Goal: Information Seeking & Learning: Learn about a topic

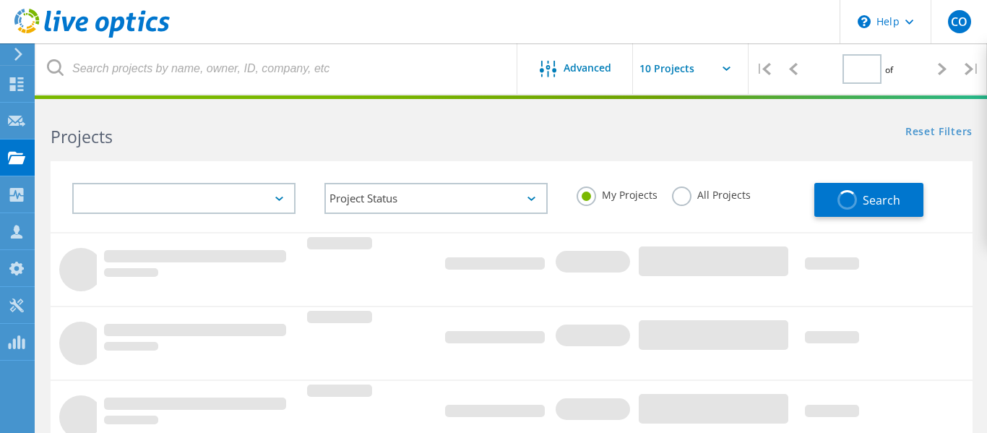
type input "1"
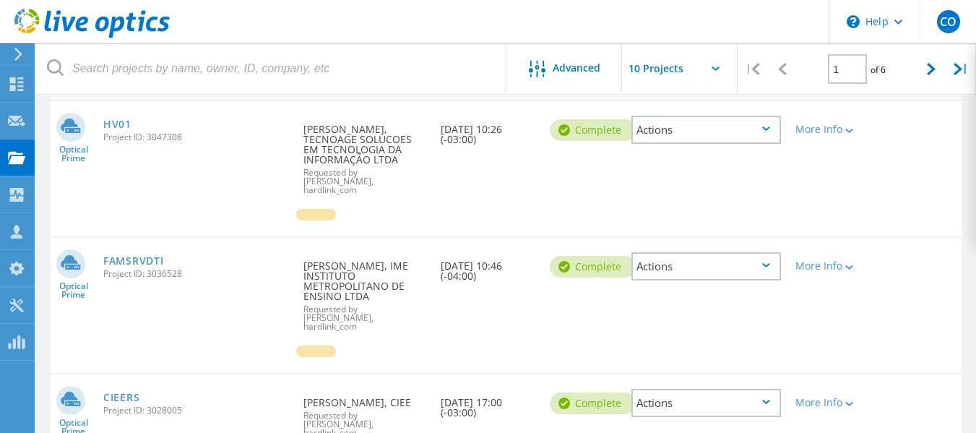
scroll to position [217, 0]
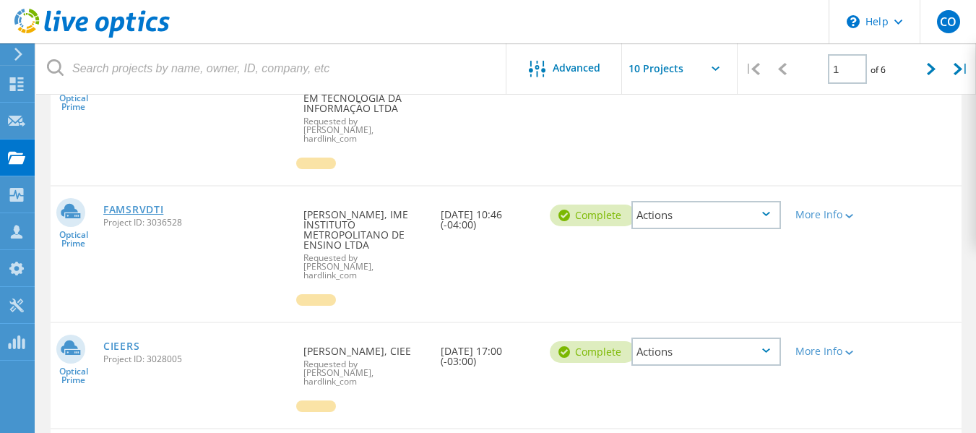
click at [146, 205] on link "FAMSRVDTI" at bounding box center [133, 210] width 60 height 10
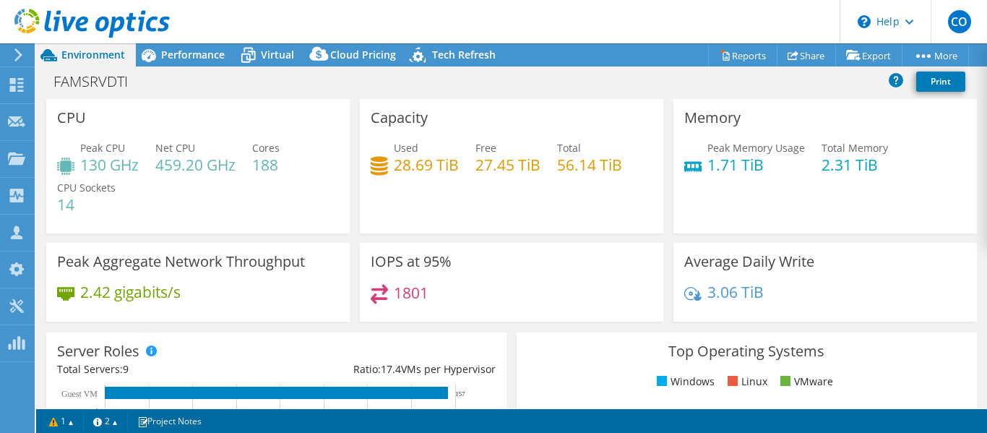
select select "USD"
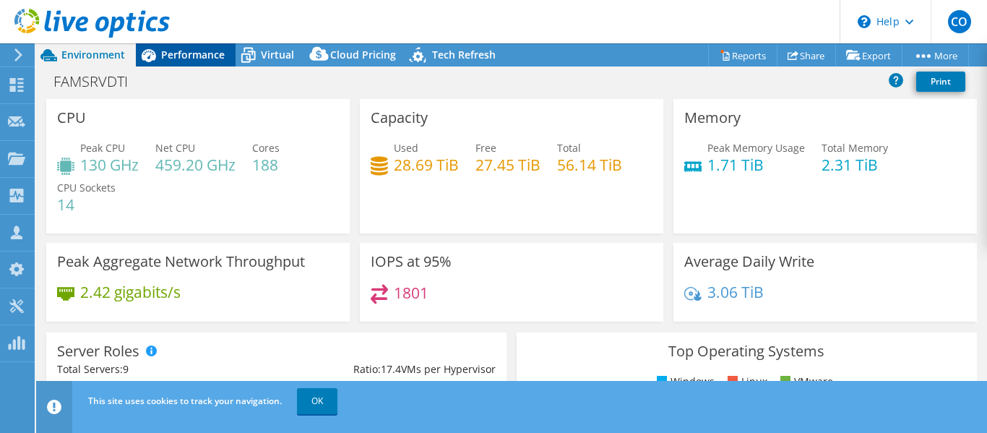
click at [182, 52] on span "Performance" at bounding box center [193, 55] width 64 height 14
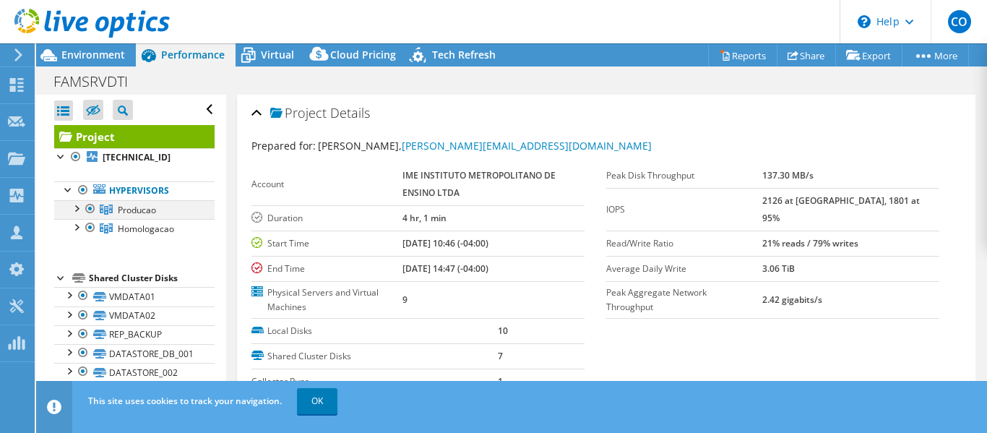
click at [80, 210] on div at bounding box center [76, 207] width 14 height 14
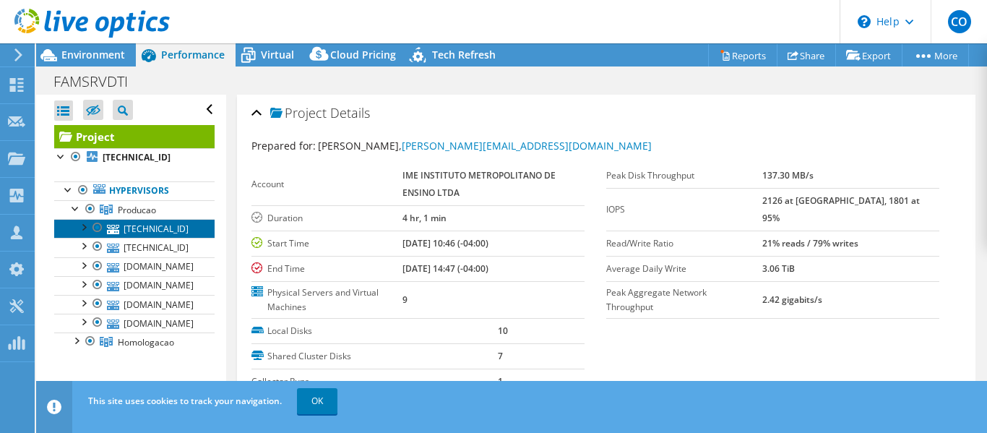
click at [147, 228] on link "[TECHNICAL_ID]" at bounding box center [134, 228] width 160 height 19
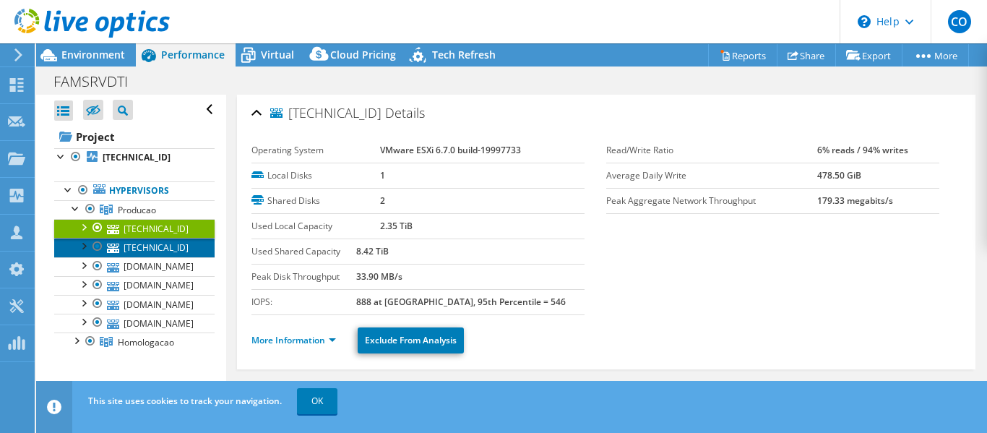
click at [159, 248] on link "[TECHNICAL_ID]" at bounding box center [134, 247] width 160 height 19
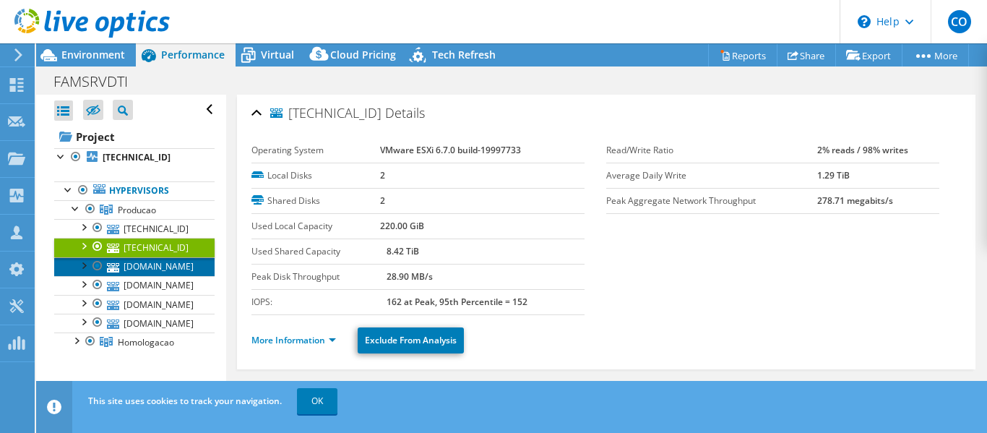
click at [160, 267] on link "[DOMAIN_NAME]" at bounding box center [134, 266] width 160 height 19
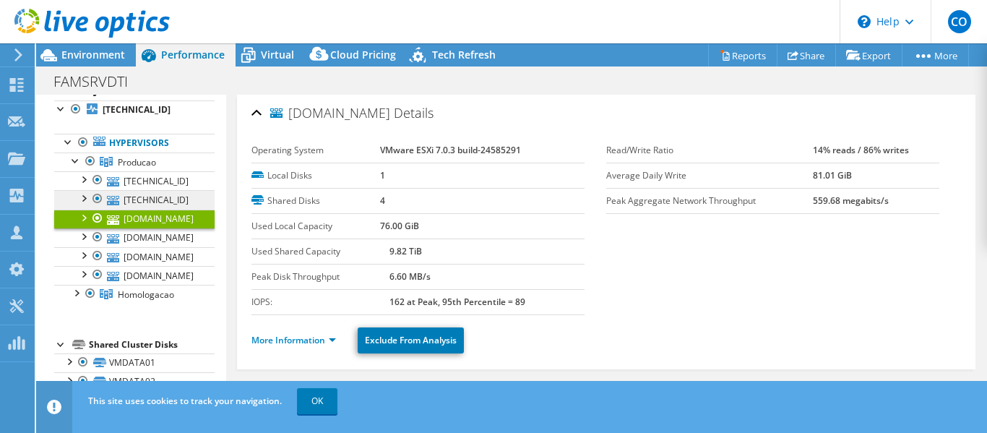
scroll to position [72, 0]
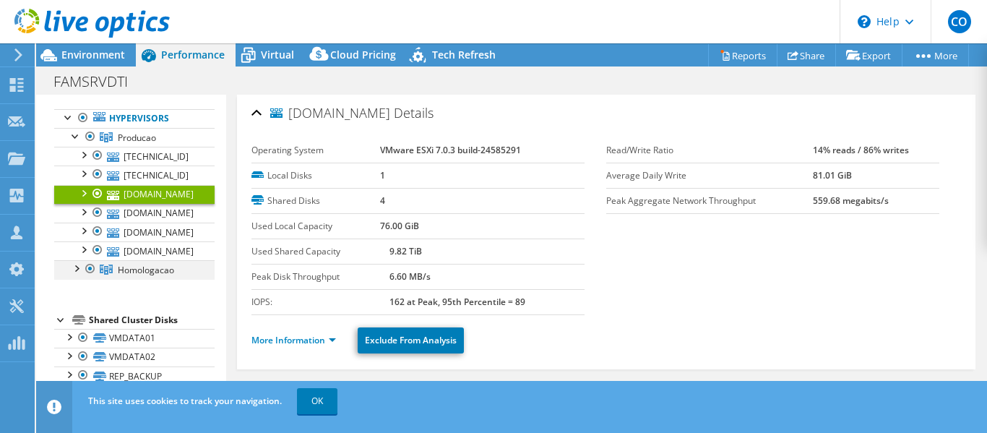
click at [78, 275] on div at bounding box center [76, 267] width 14 height 14
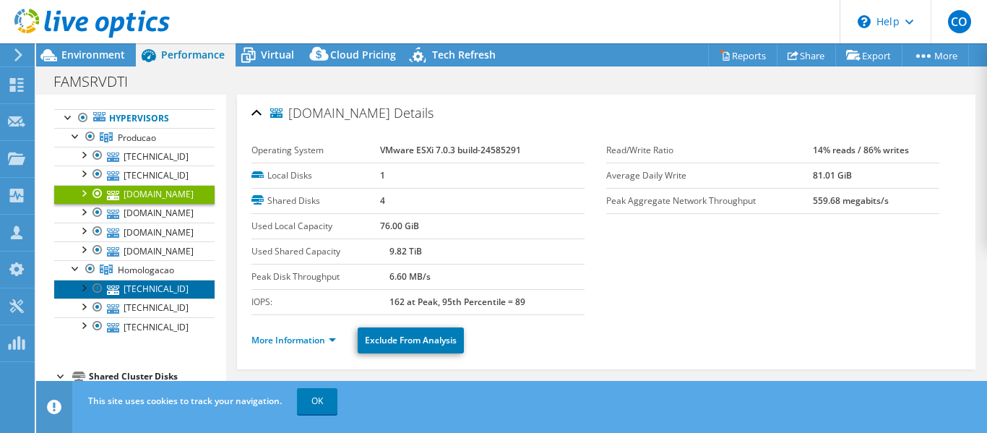
click at [159, 293] on link "[TECHNICAL_ID]" at bounding box center [134, 289] width 160 height 19
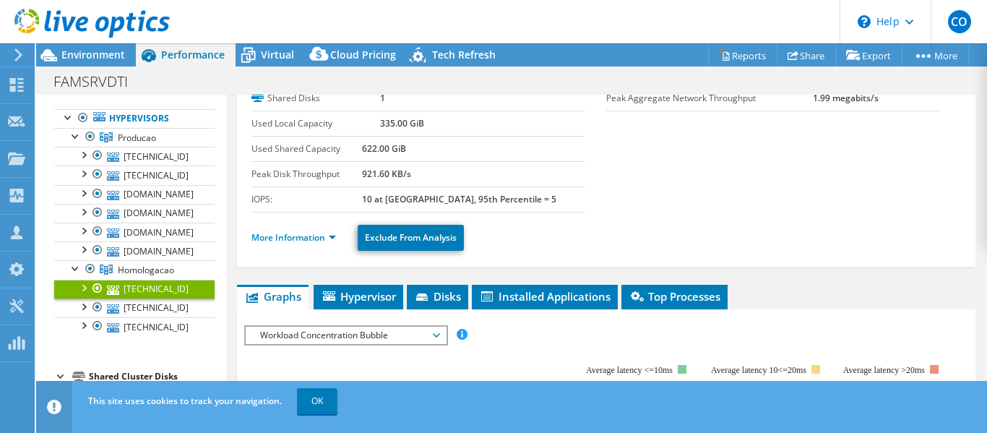
scroll to position [49, 0]
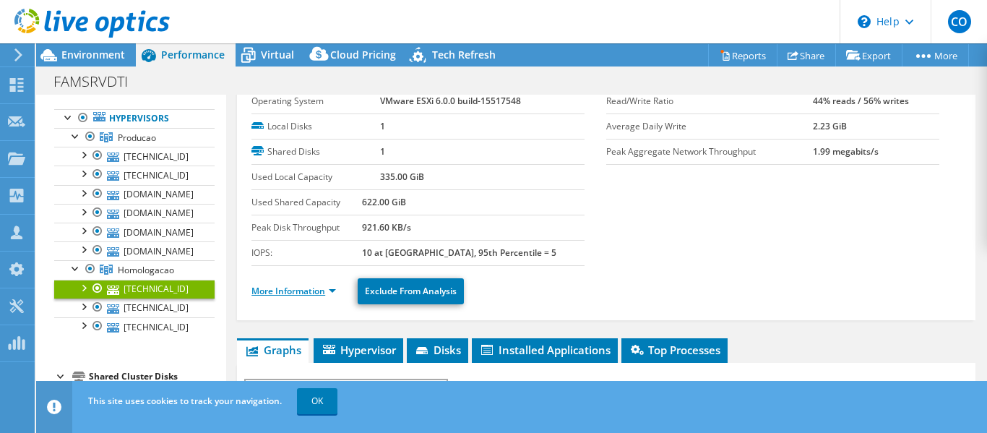
click at [313, 294] on link "More Information" at bounding box center [293, 291] width 85 height 12
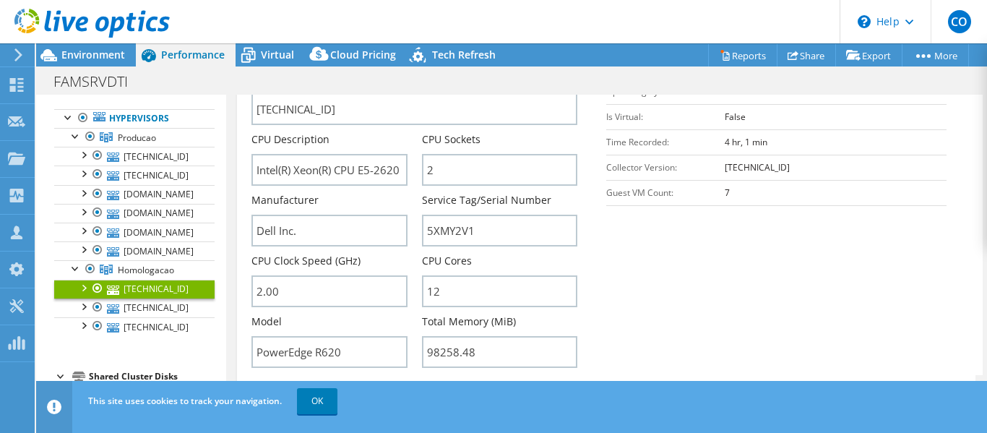
scroll to position [410, 0]
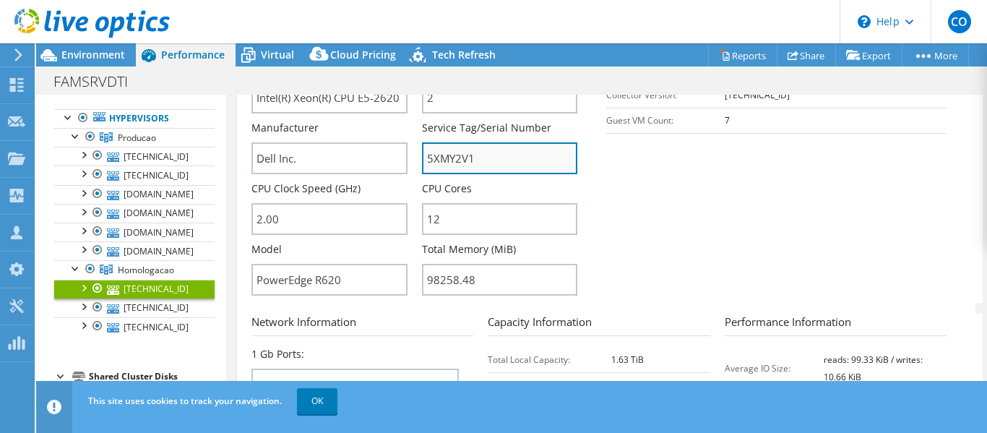
click at [461, 161] on input "5XMY2V1" at bounding box center [499, 158] width 155 height 32
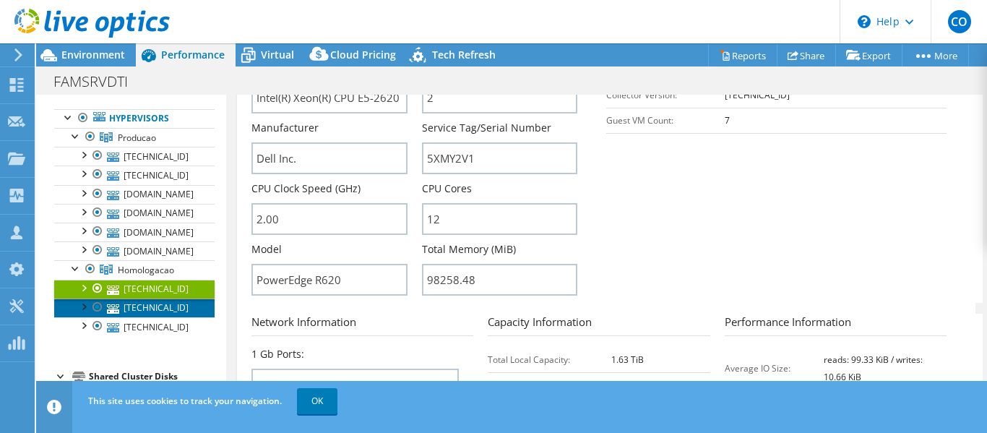
click at [148, 309] on link "[TECHNICAL_ID]" at bounding box center [134, 307] width 160 height 19
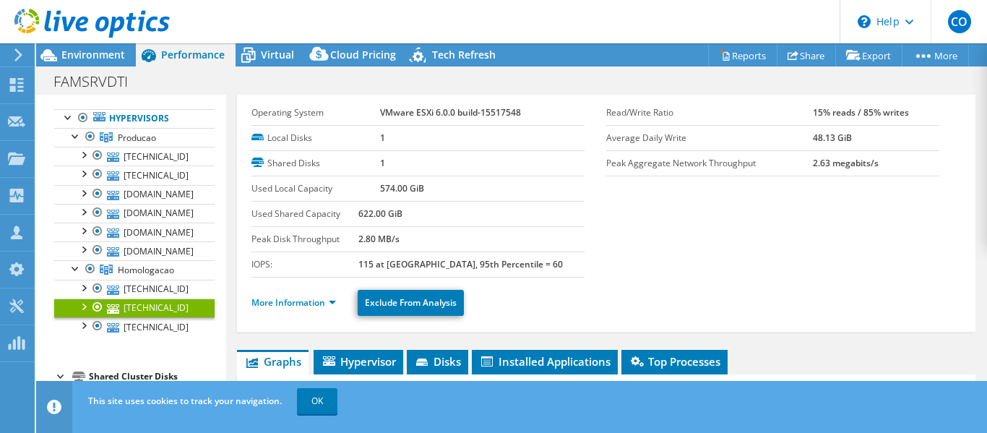
scroll to position [0, 0]
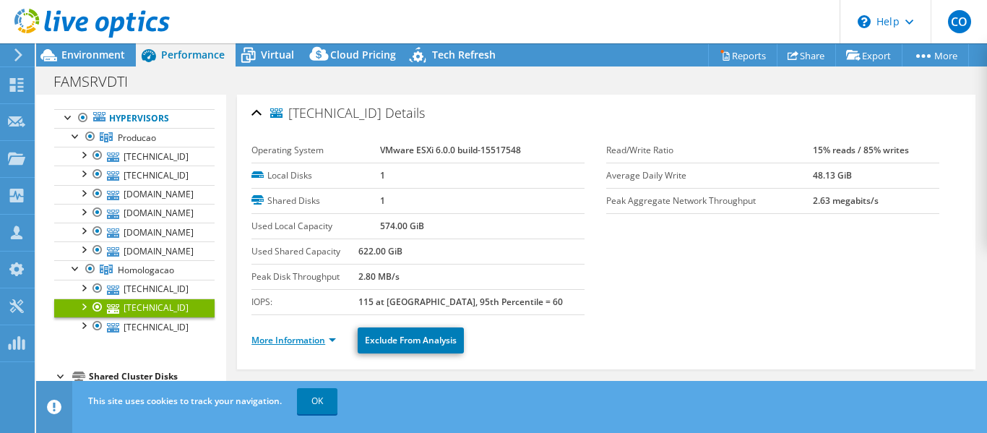
click at [288, 345] on link "More Information" at bounding box center [293, 340] width 85 height 12
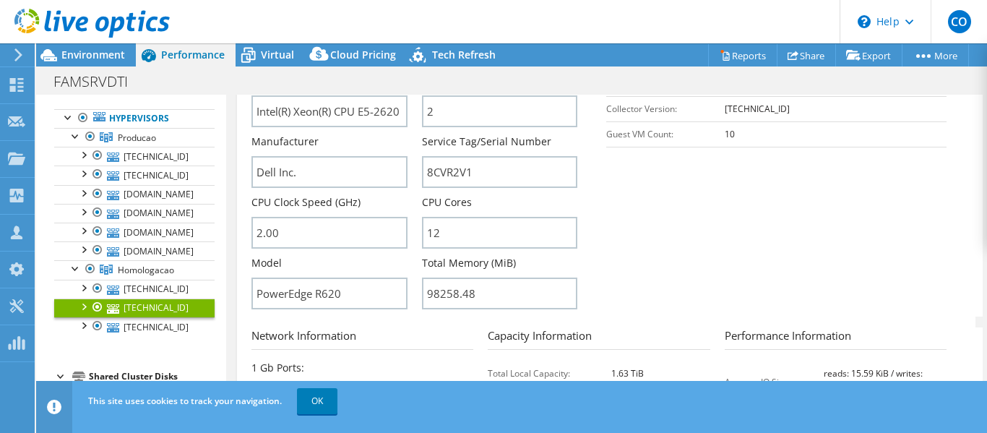
scroll to position [361, 0]
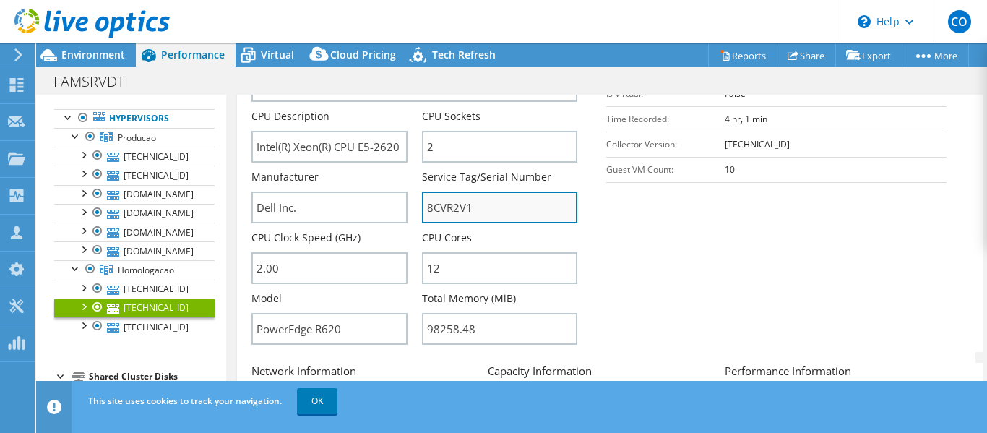
click at [454, 209] on input "8CVR2V1" at bounding box center [499, 207] width 155 height 32
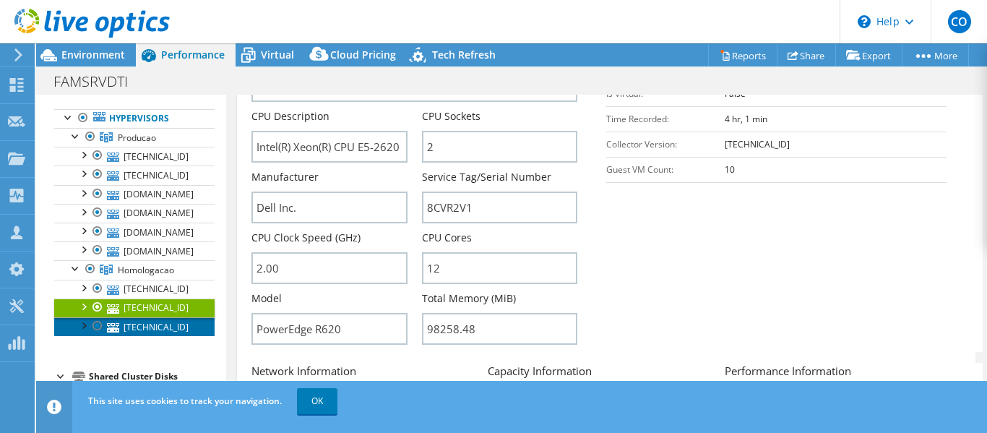
click at [139, 329] on link "[TECHNICAL_ID]" at bounding box center [134, 326] width 160 height 19
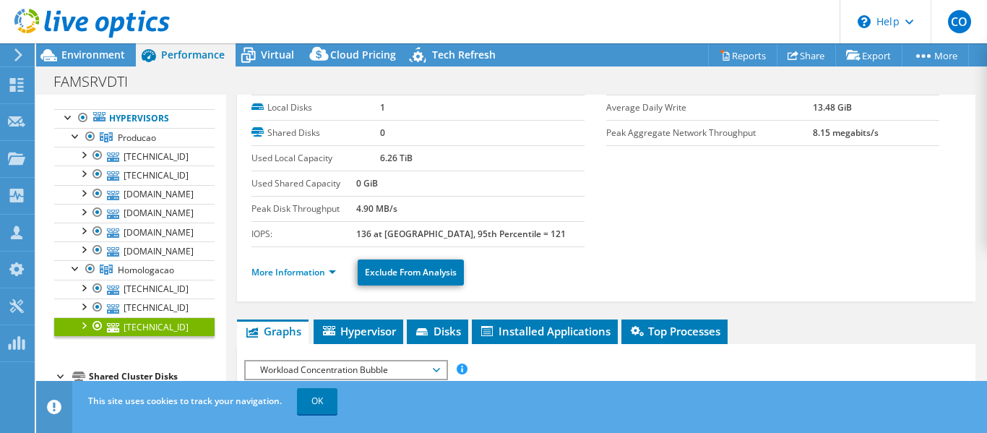
scroll to position [43, 0]
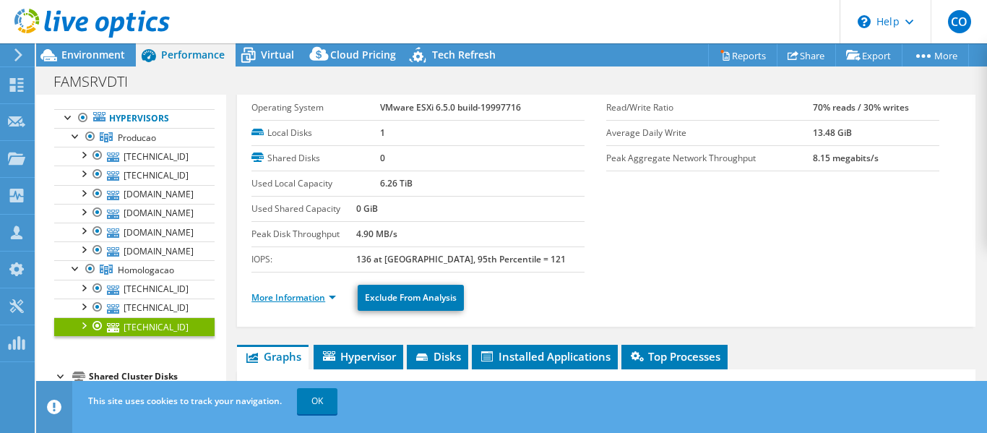
click at [285, 300] on link "More Information" at bounding box center [293, 297] width 85 height 12
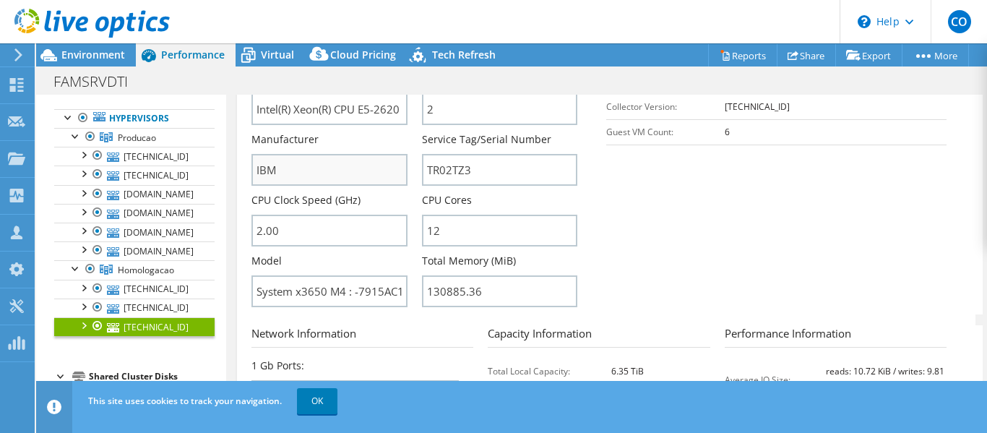
scroll to position [404, 0]
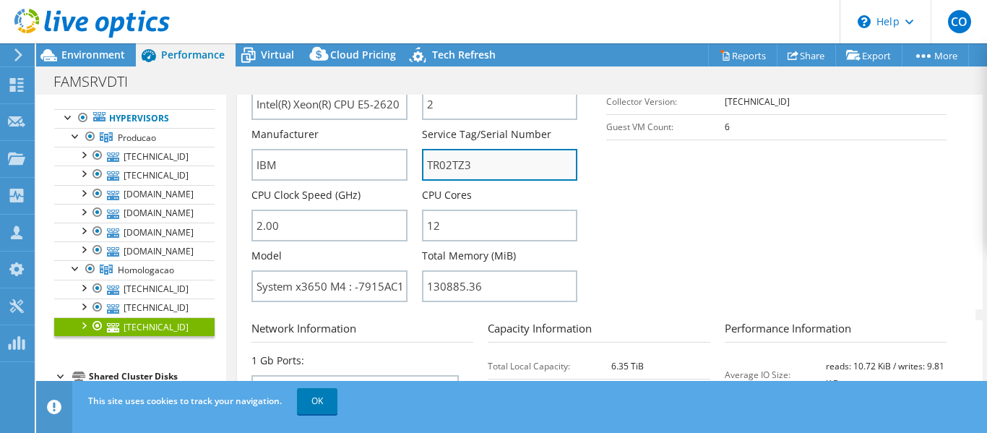
click at [454, 169] on input "TR02TZ3" at bounding box center [499, 165] width 155 height 32
click at [76, 270] on div at bounding box center [76, 267] width 14 height 14
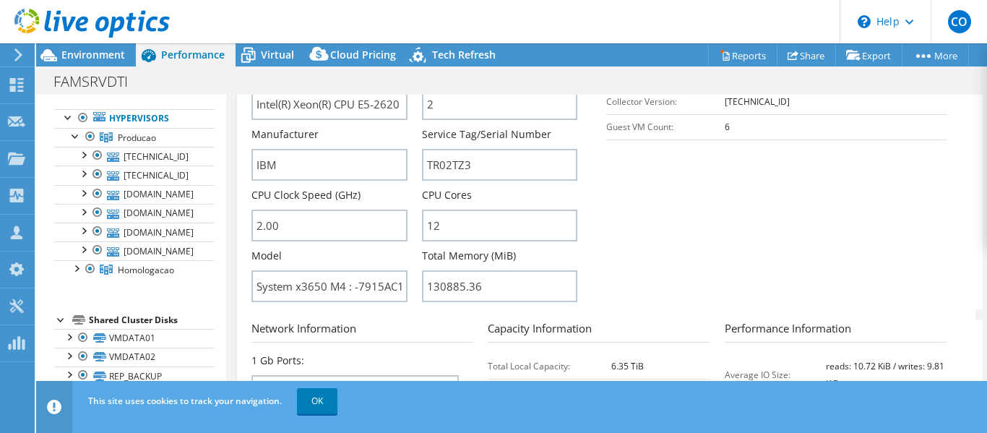
click at [686, 243] on section "Server Information Server Name 172.17.1.10 CPU Description Intel(R) Xeon(R) CPU…" at bounding box center [609, 141] width 717 height 337
click at [167, 255] on link "[DOMAIN_NAME]" at bounding box center [134, 250] width 160 height 19
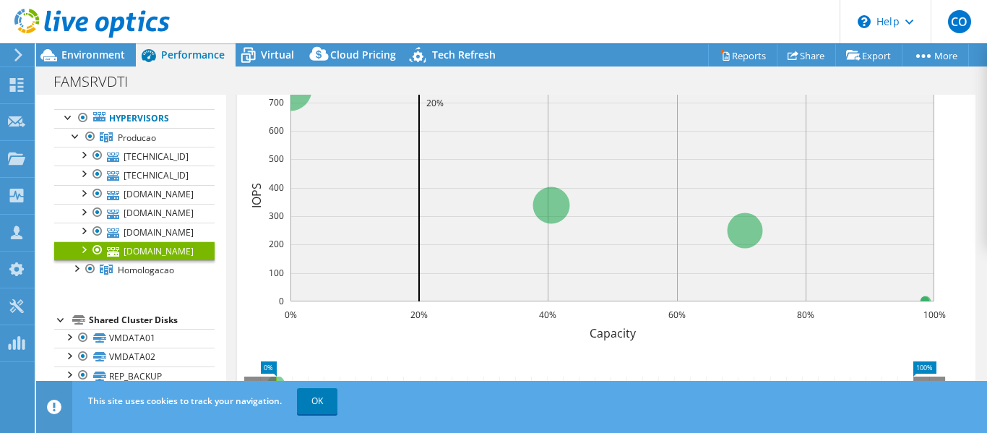
scroll to position [0, 0]
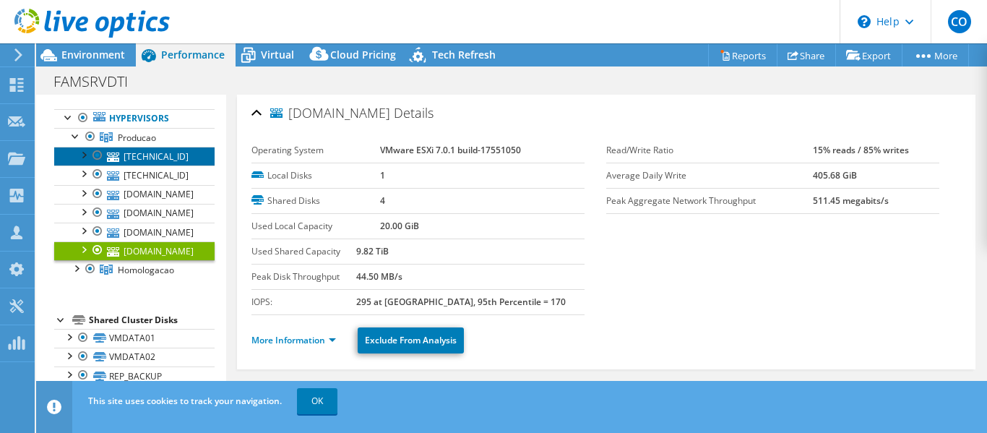
click at [168, 154] on link "[TECHNICAL_ID]" at bounding box center [134, 156] width 160 height 19
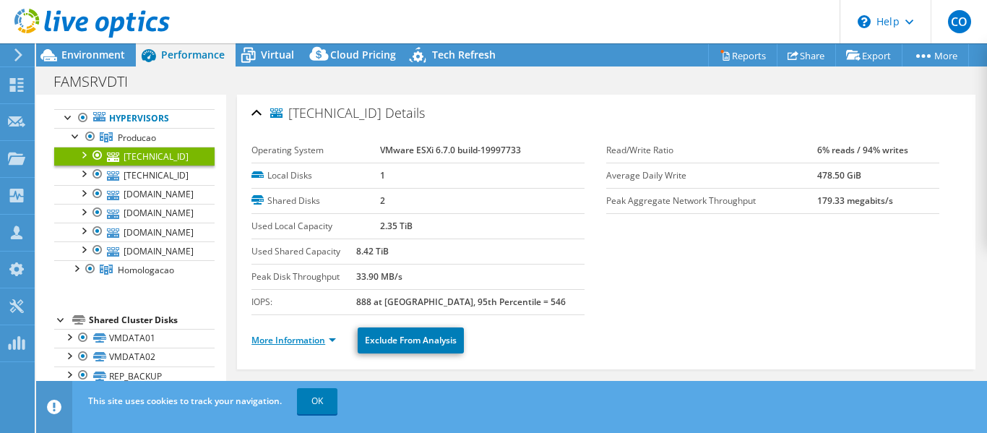
click at [309, 339] on link "More Information" at bounding box center [293, 340] width 85 height 12
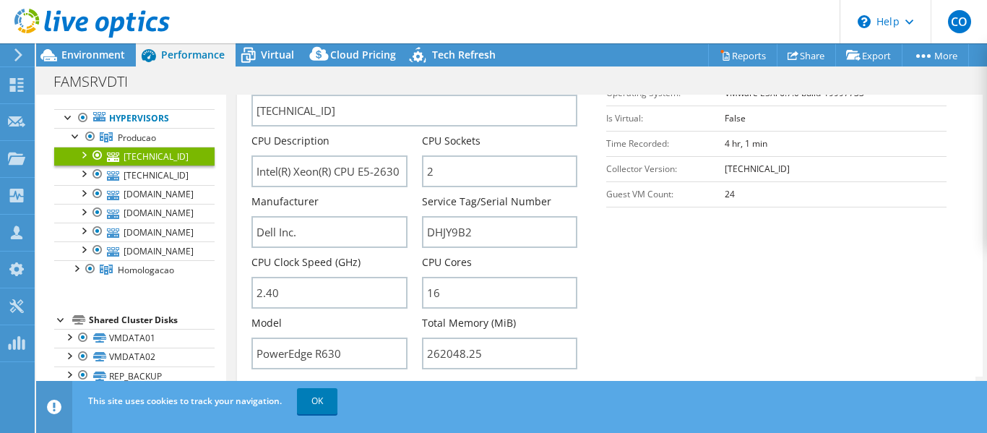
scroll to position [361, 0]
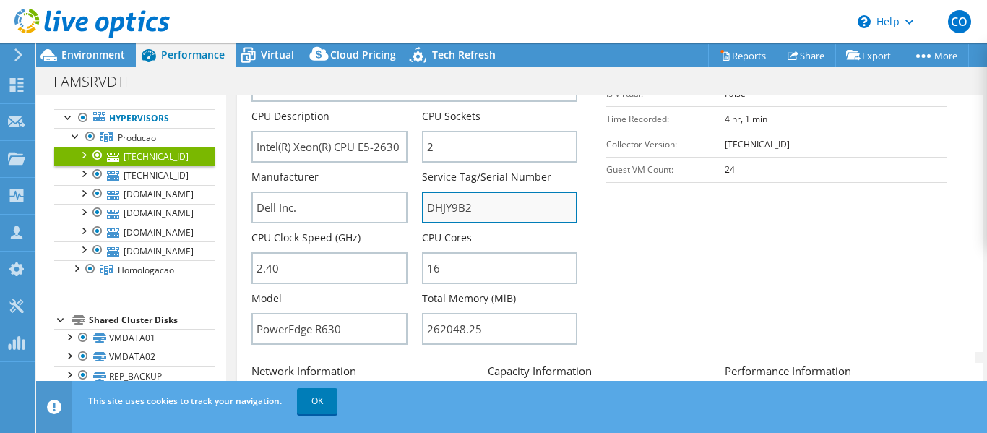
click at [463, 207] on input "DHJY9B2" at bounding box center [499, 207] width 155 height 32
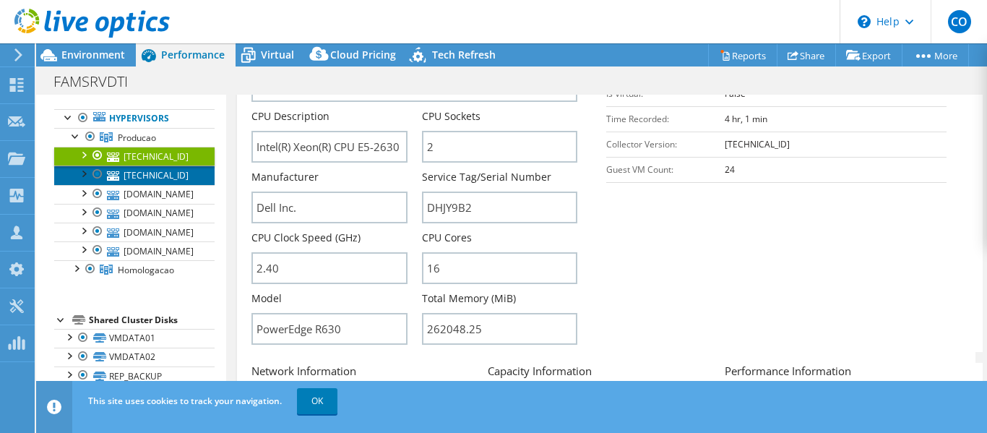
click at [139, 178] on link "[TECHNICAL_ID]" at bounding box center [134, 174] width 160 height 19
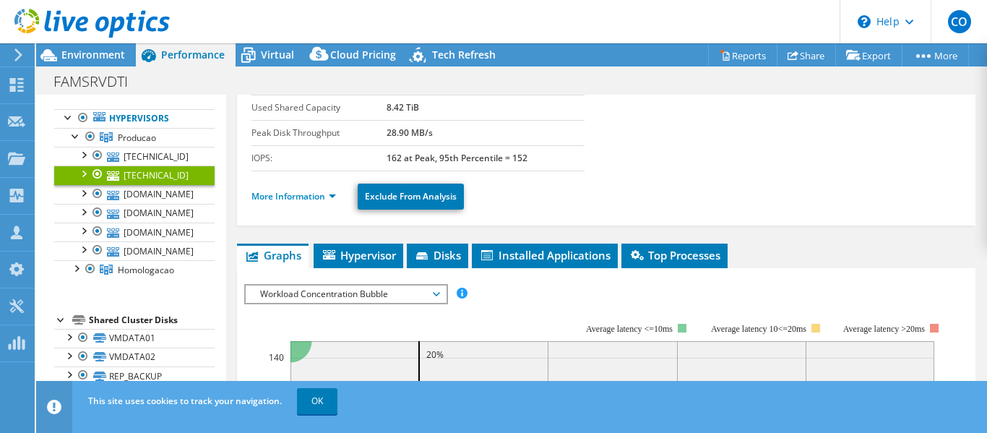
scroll to position [145, 0]
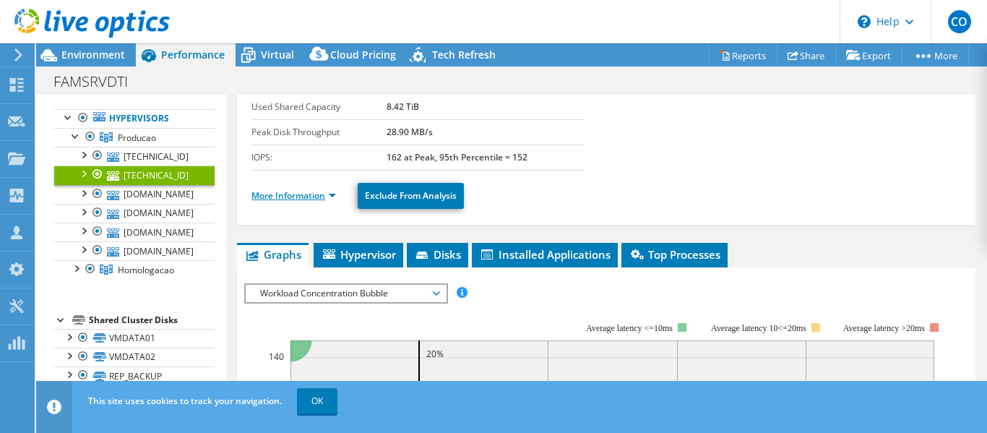
click at [301, 195] on link "More Information" at bounding box center [293, 195] width 85 height 12
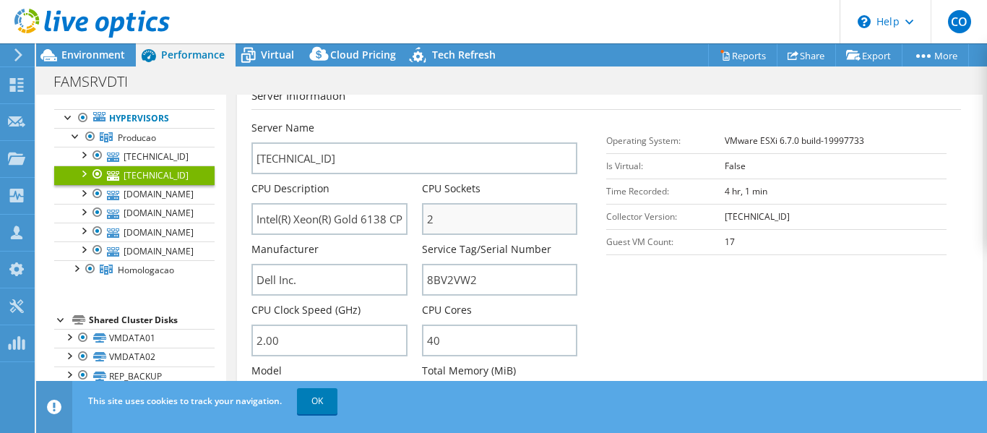
scroll to position [361, 0]
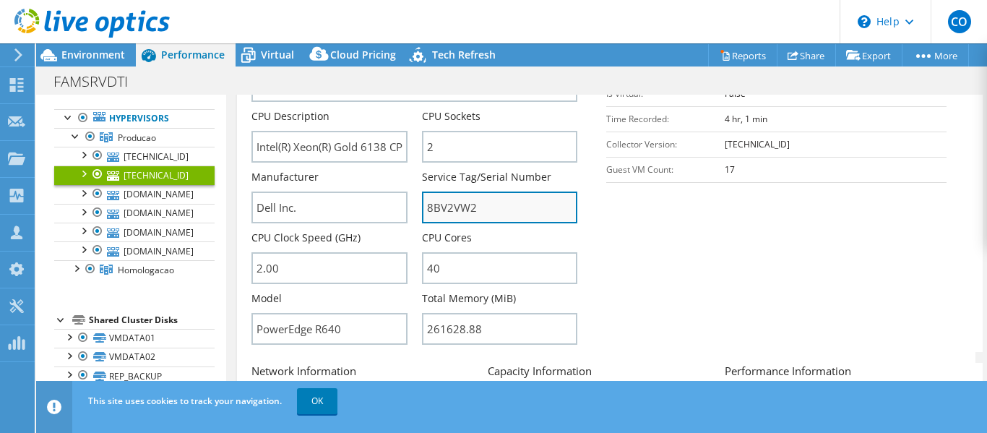
click at [471, 219] on input "8BV2VW2" at bounding box center [499, 207] width 155 height 32
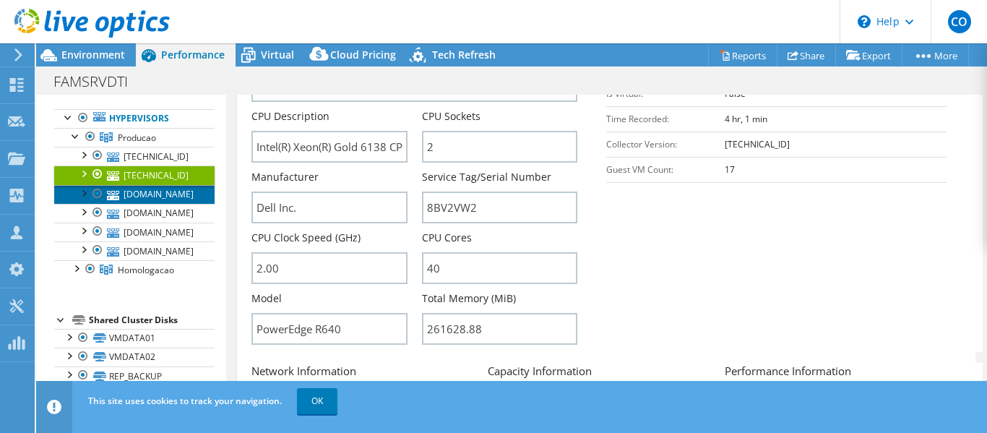
click at [170, 193] on link "[DOMAIN_NAME]" at bounding box center [134, 194] width 160 height 19
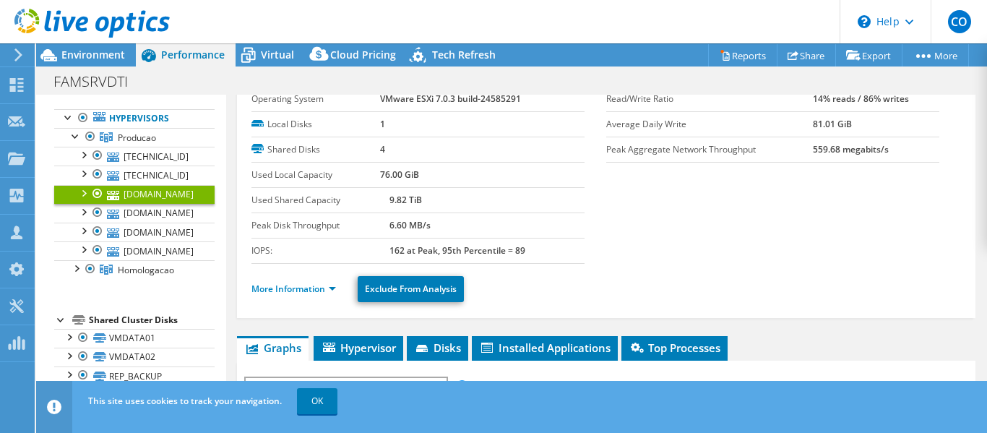
scroll to position [72, 0]
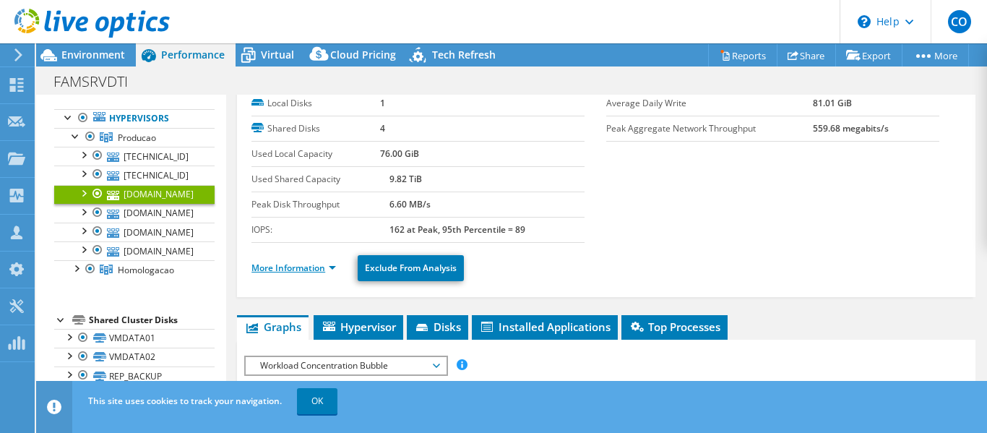
click at [311, 263] on link "More Information" at bounding box center [293, 268] width 85 height 12
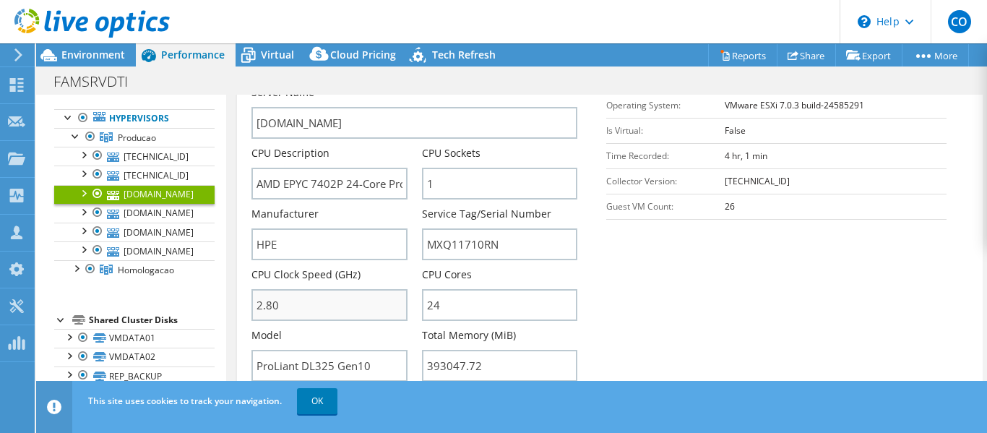
scroll to position [361, 0]
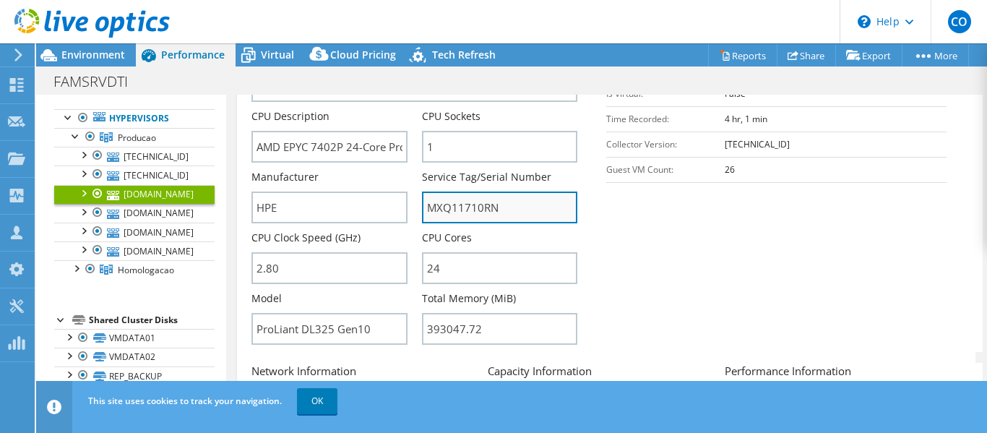
click at [474, 215] on input "MXQ11710RN" at bounding box center [499, 207] width 155 height 32
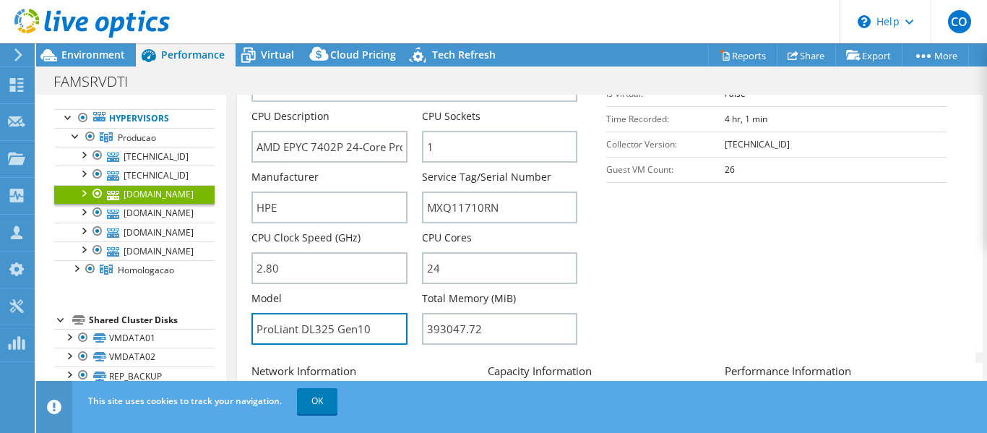
drag, startPoint x: 373, startPoint y: 327, endPoint x: 231, endPoint y: 329, distance: 142.4
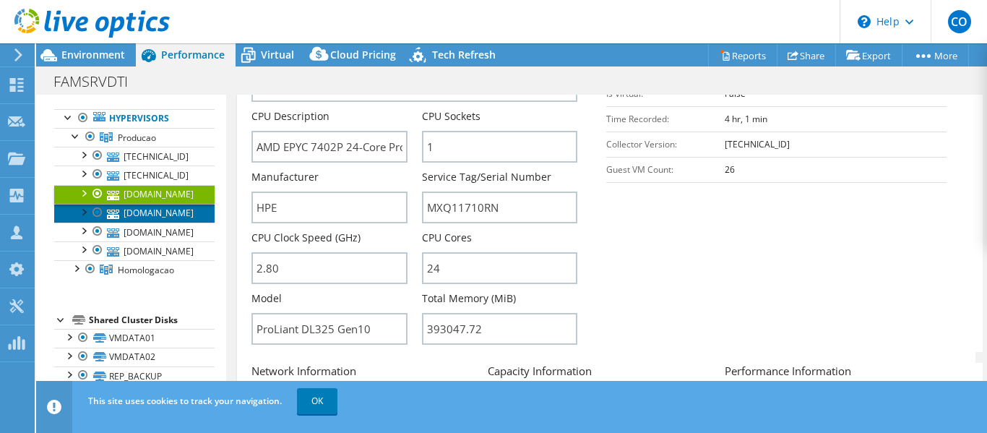
click at [160, 212] on link "[DOMAIN_NAME]" at bounding box center [134, 213] width 160 height 19
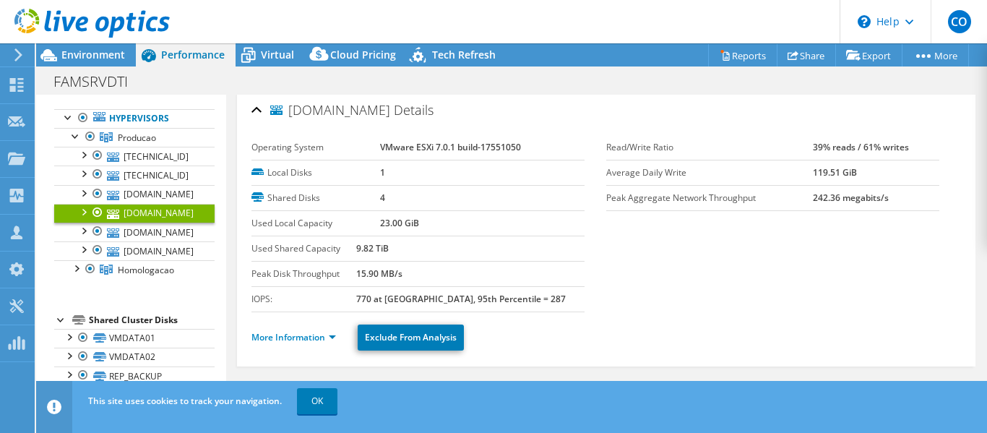
scroll to position [0, 0]
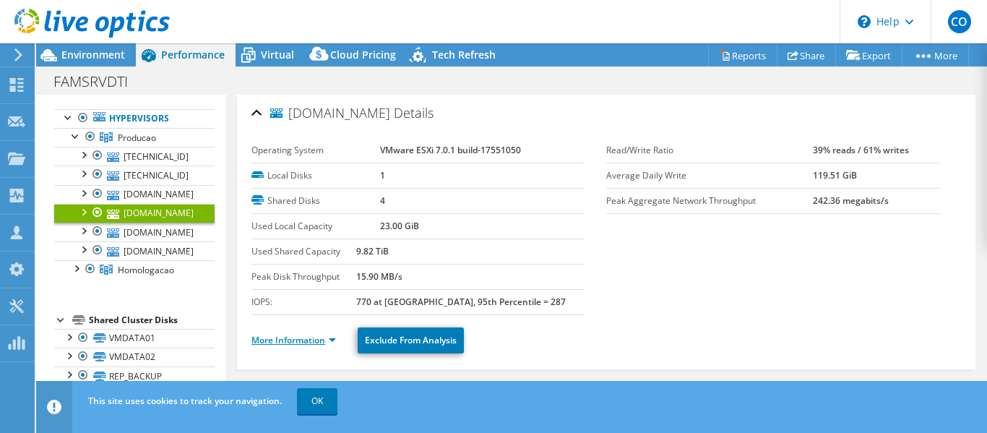
click at [278, 341] on link "More Information" at bounding box center [293, 340] width 85 height 12
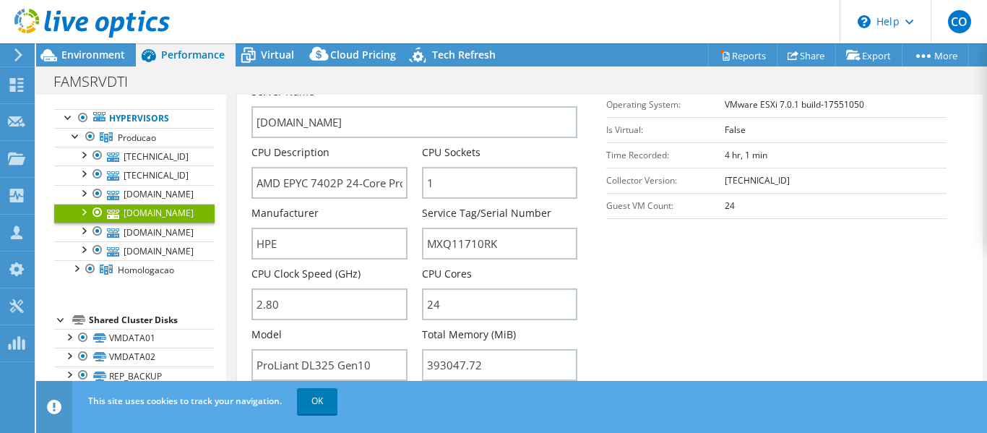
scroll to position [361, 0]
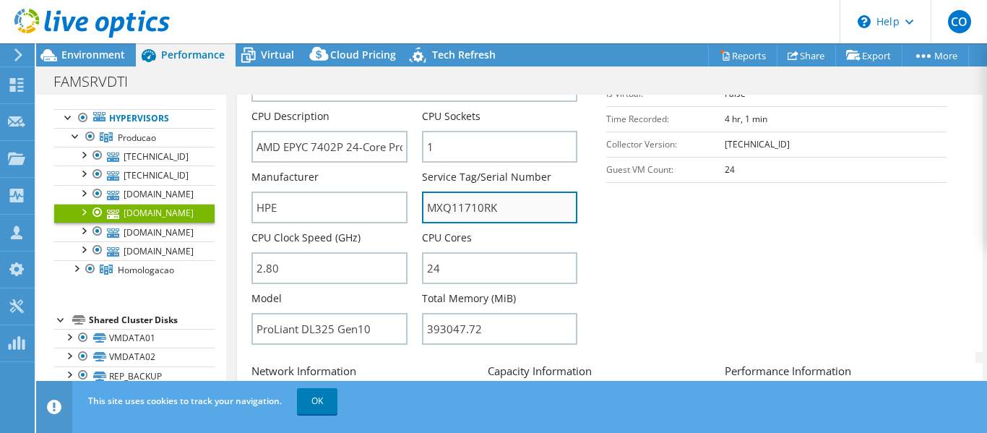
click at [471, 206] on input "MXQ11710RK" at bounding box center [499, 207] width 155 height 32
click at [471, 205] on input "MXQ11710RK" at bounding box center [499, 207] width 155 height 32
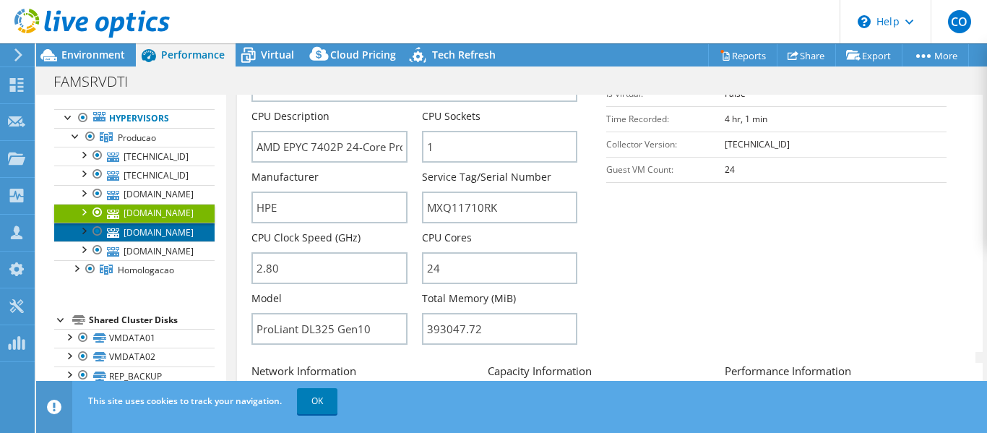
click at [184, 229] on link "[DOMAIN_NAME]" at bounding box center [134, 232] width 160 height 19
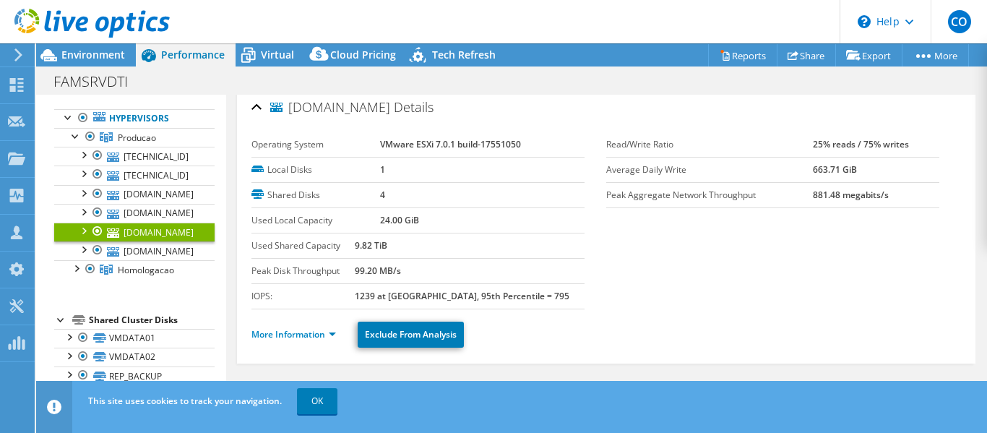
scroll to position [78, 0]
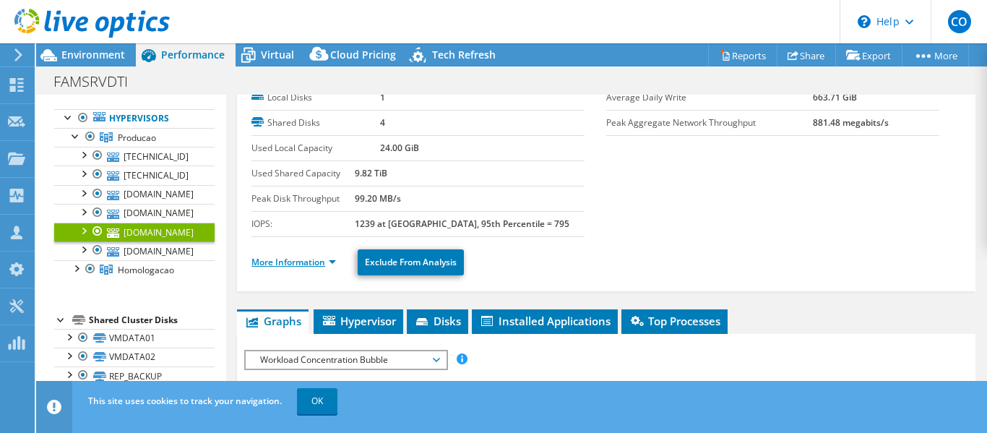
click at [293, 262] on link "More Information" at bounding box center [293, 262] width 85 height 12
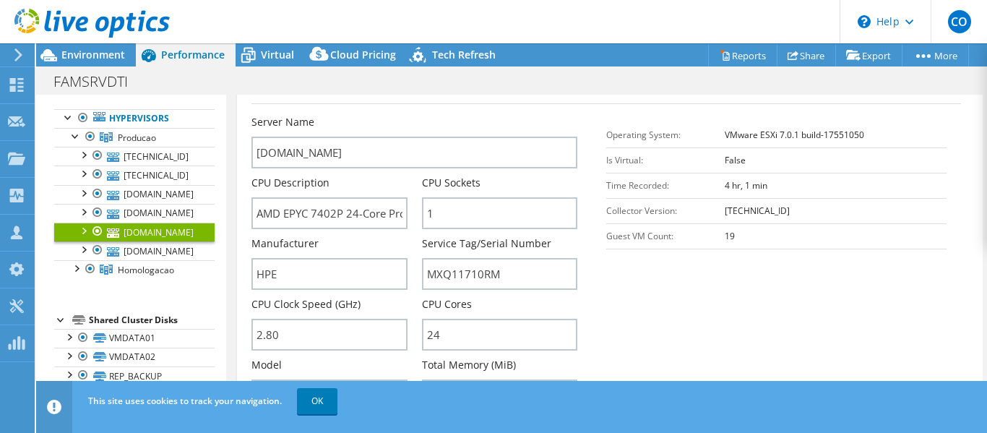
scroll to position [367, 0]
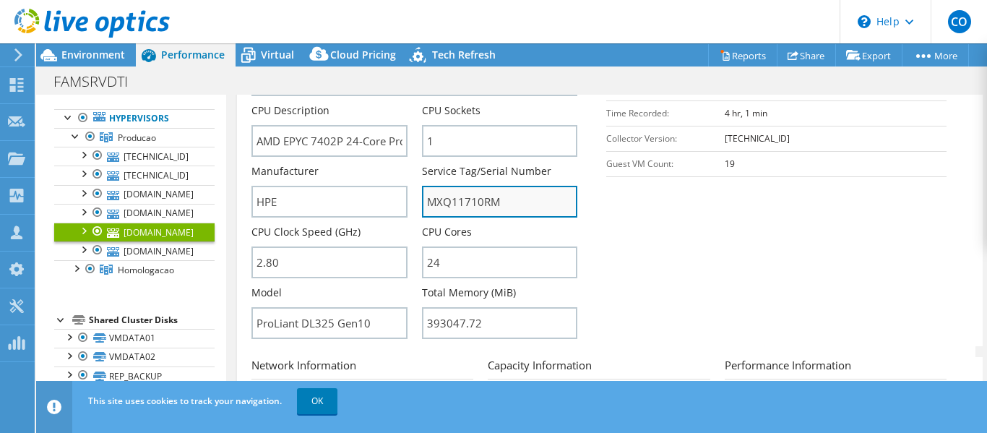
click at [469, 205] on input "MXQ11710RM" at bounding box center [499, 202] width 155 height 32
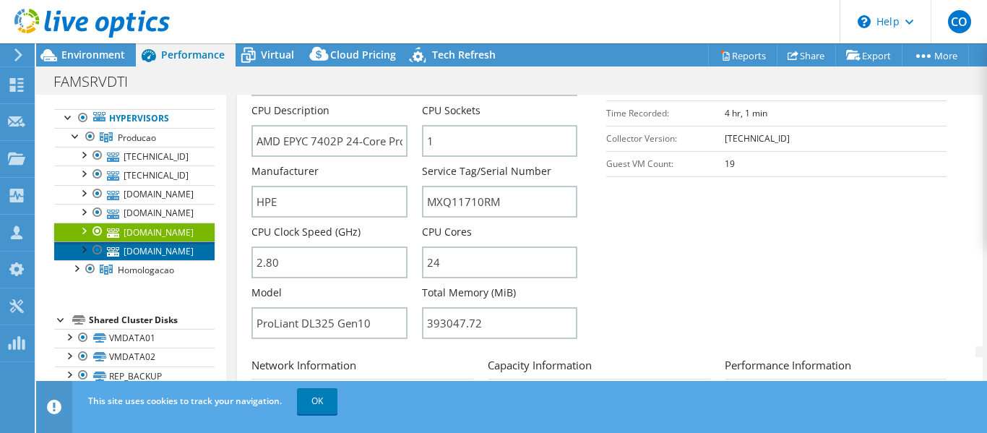
click at [155, 253] on link "[DOMAIN_NAME]" at bounding box center [134, 250] width 160 height 19
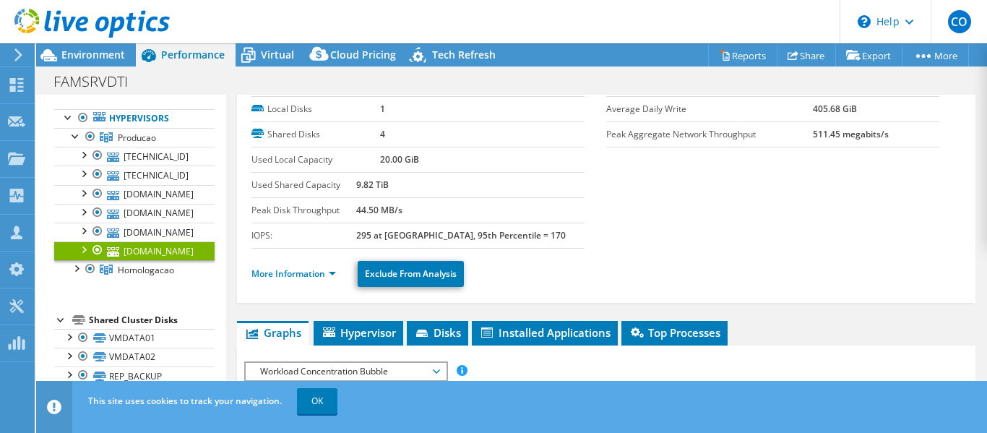
scroll to position [66, 0]
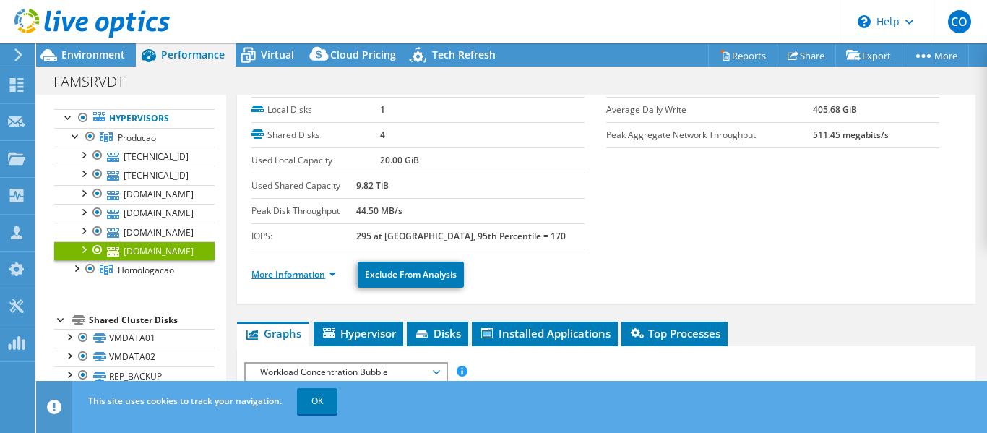
click at [280, 275] on link "More Information" at bounding box center [293, 274] width 85 height 12
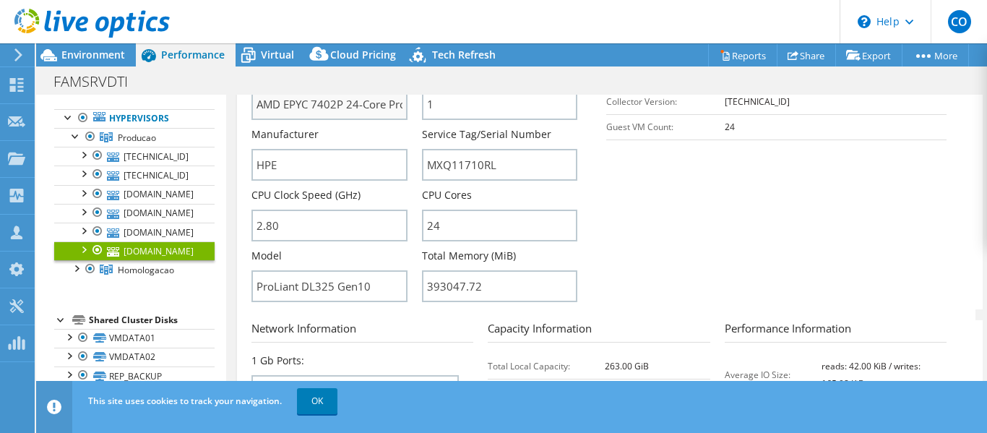
scroll to position [427, 0]
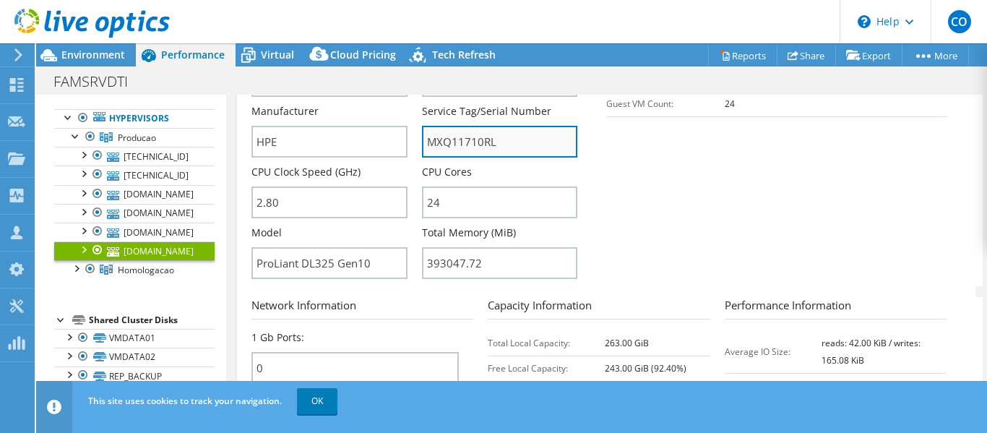
click at [458, 149] on input "MXQ11710RL" at bounding box center [499, 142] width 155 height 32
click at [457, 150] on input "MXQ11710RL" at bounding box center [499, 142] width 155 height 32
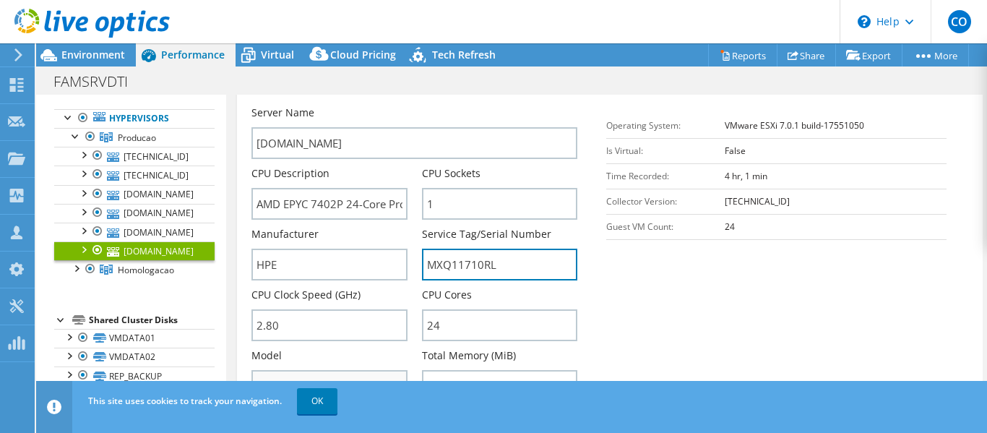
scroll to position [283, 0]
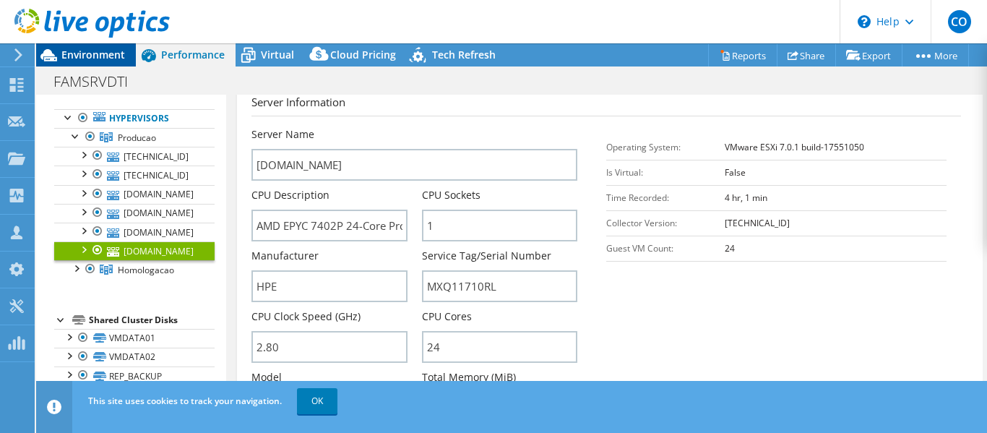
click at [95, 48] on span "Environment" at bounding box center [93, 55] width 64 height 14
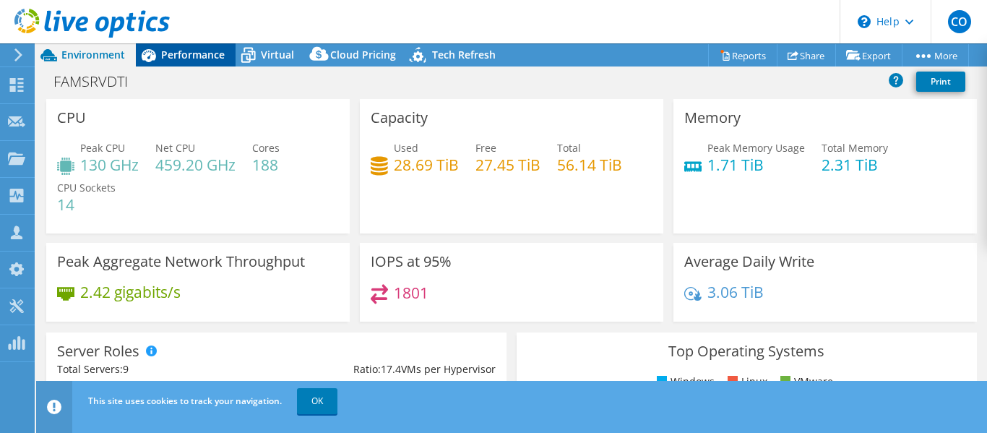
click at [180, 58] on span "Performance" at bounding box center [193, 55] width 64 height 14
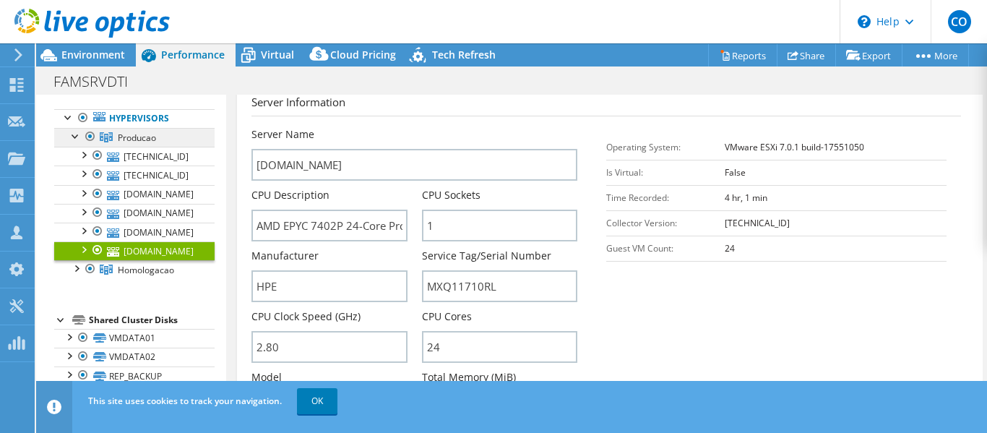
click at [142, 139] on span "Producao" at bounding box center [137, 138] width 38 height 12
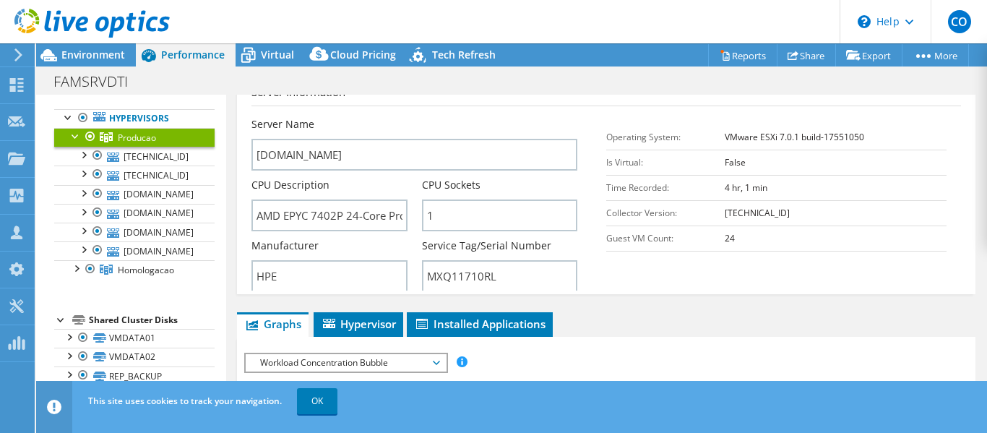
scroll to position [272, 0]
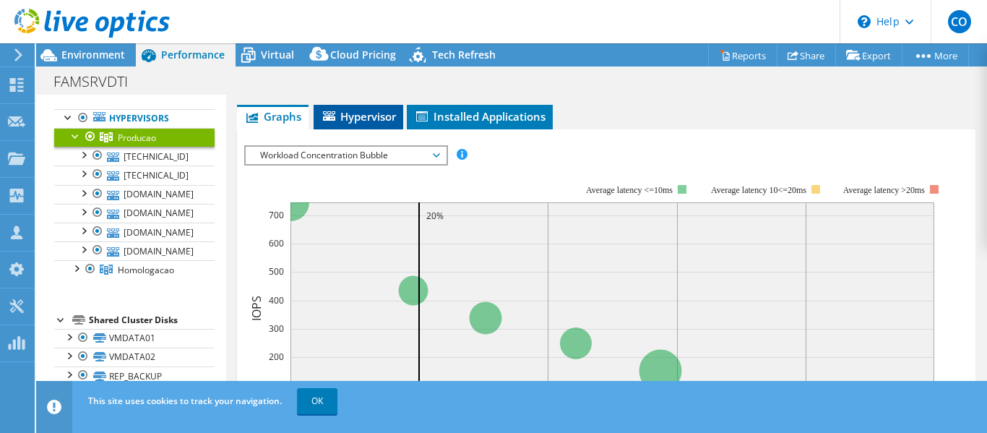
click at [374, 119] on span "Hypervisor" at bounding box center [358, 116] width 75 height 14
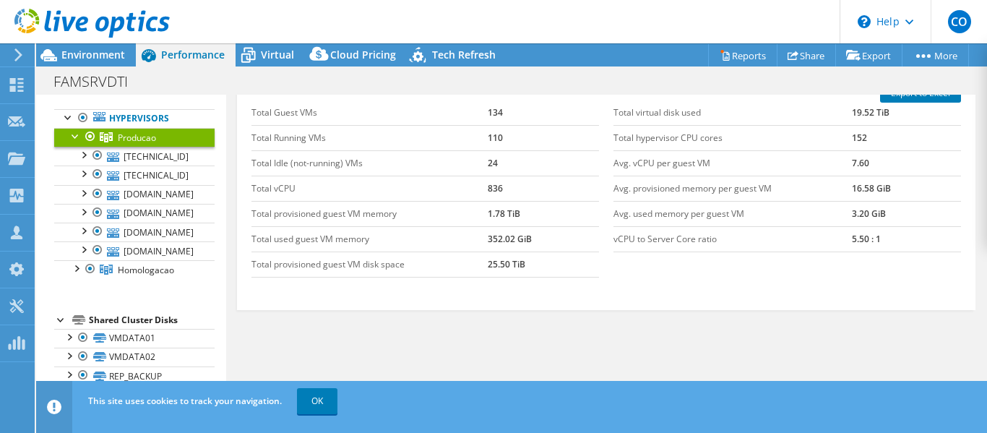
scroll to position [345, 0]
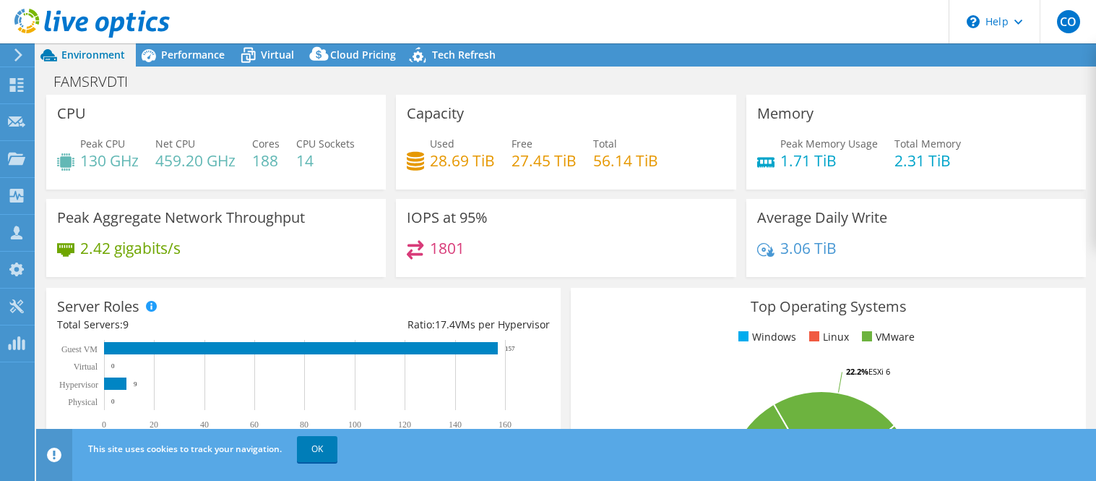
select select "USD"
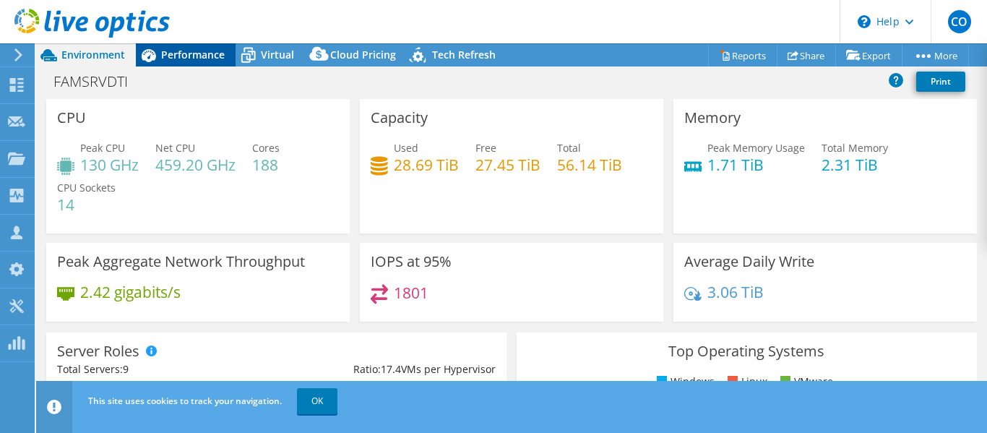
click at [176, 51] on span "Performance" at bounding box center [193, 55] width 64 height 14
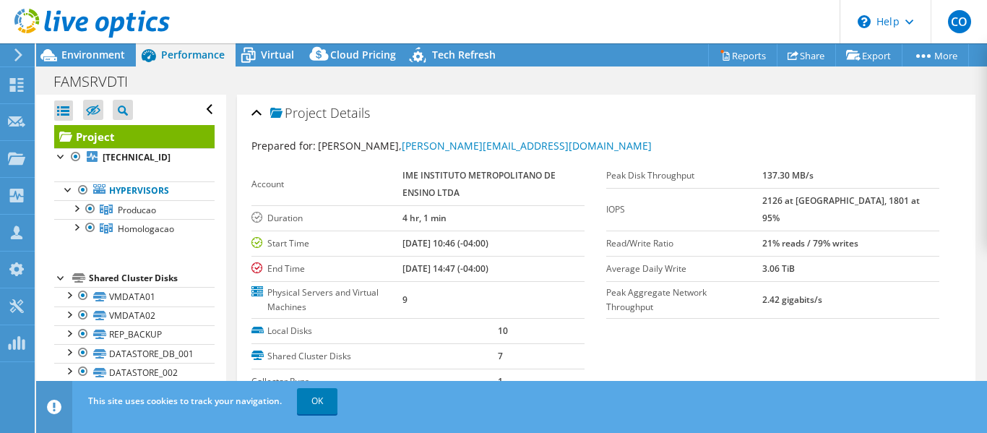
scroll to position [33, 0]
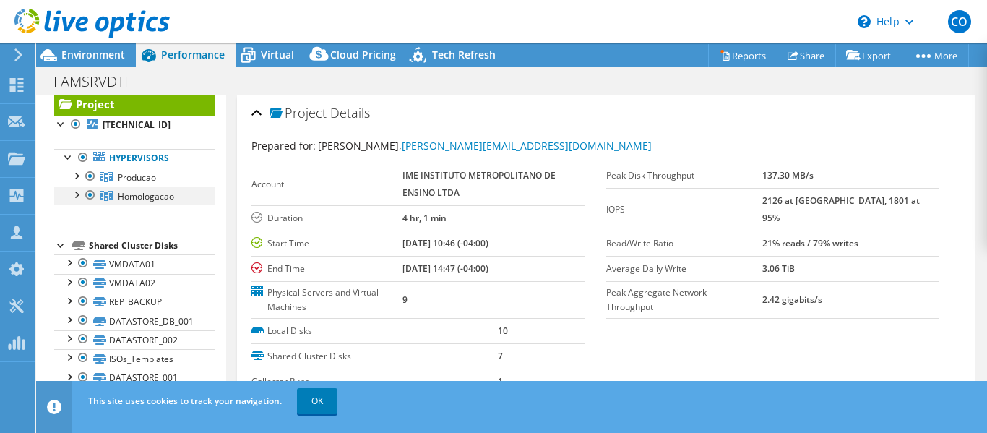
click at [75, 197] on div at bounding box center [76, 193] width 14 height 14
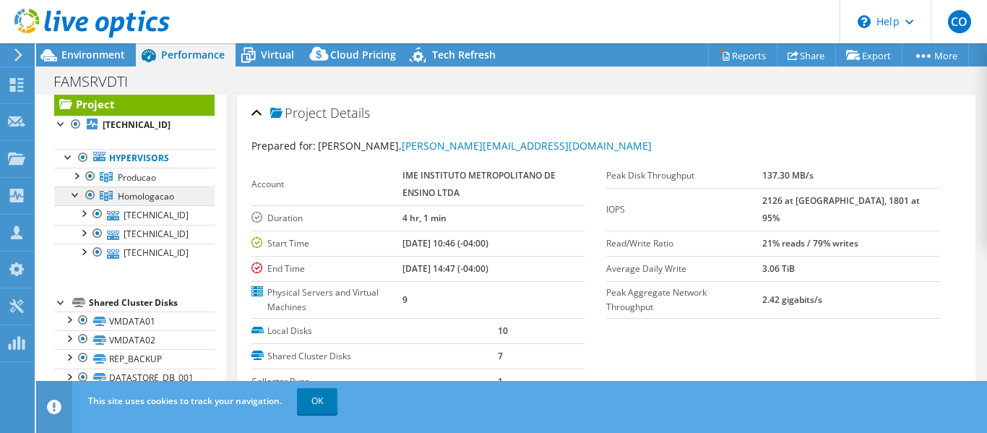
click at [160, 194] on span "Homologacao" at bounding box center [146, 196] width 56 height 12
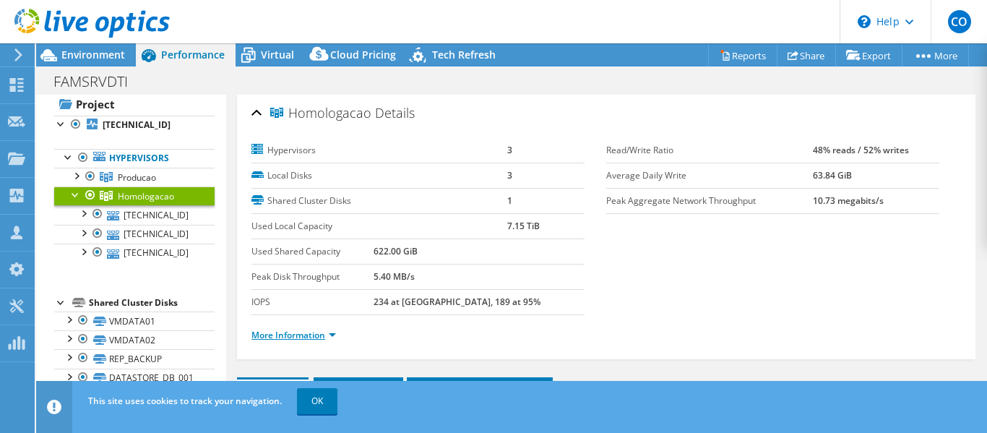
click at [283, 335] on link "More Information" at bounding box center [293, 335] width 85 height 12
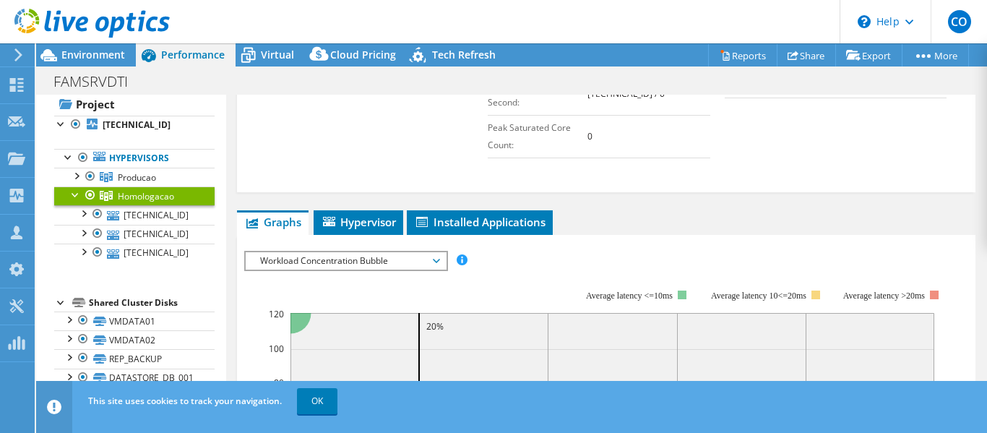
scroll to position [578, 0]
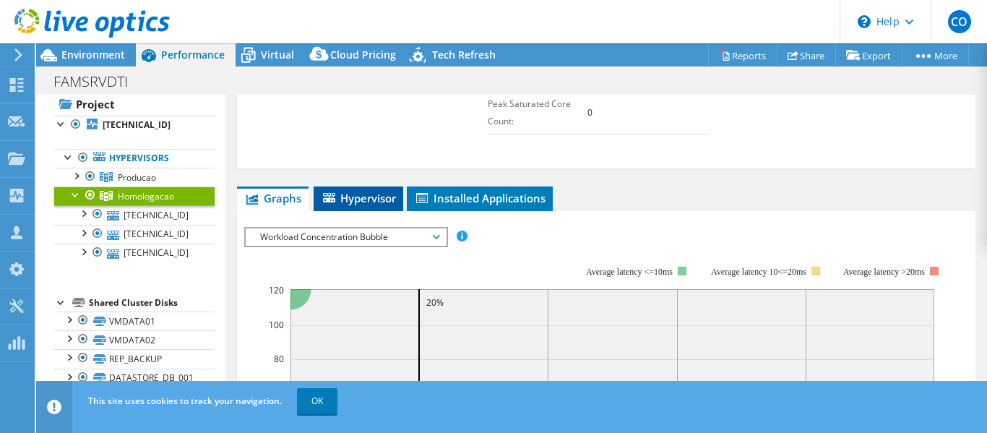
click at [365, 202] on span "Hypervisor" at bounding box center [358, 198] width 75 height 14
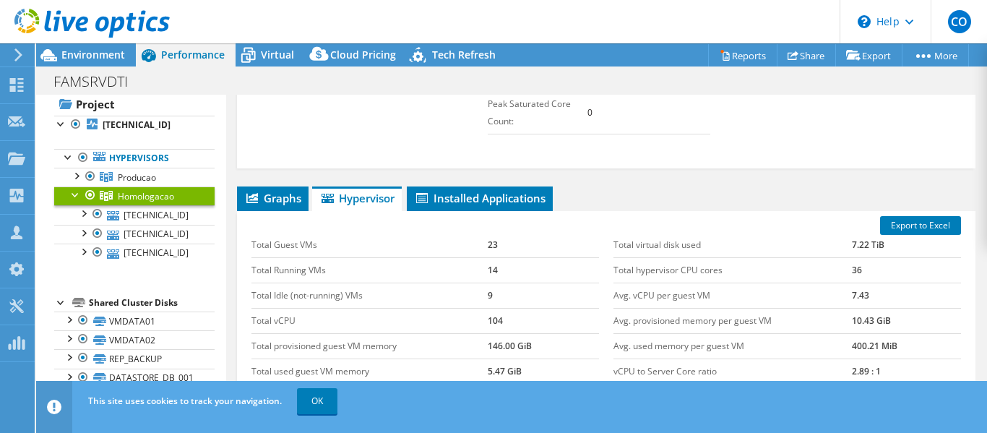
scroll to position [650, 0]
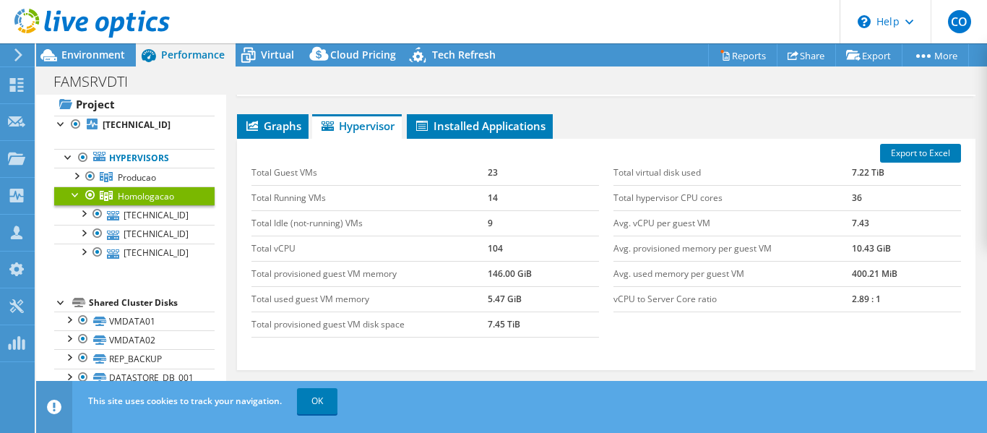
click at [491, 249] on td "104" at bounding box center [543, 248] width 111 height 25
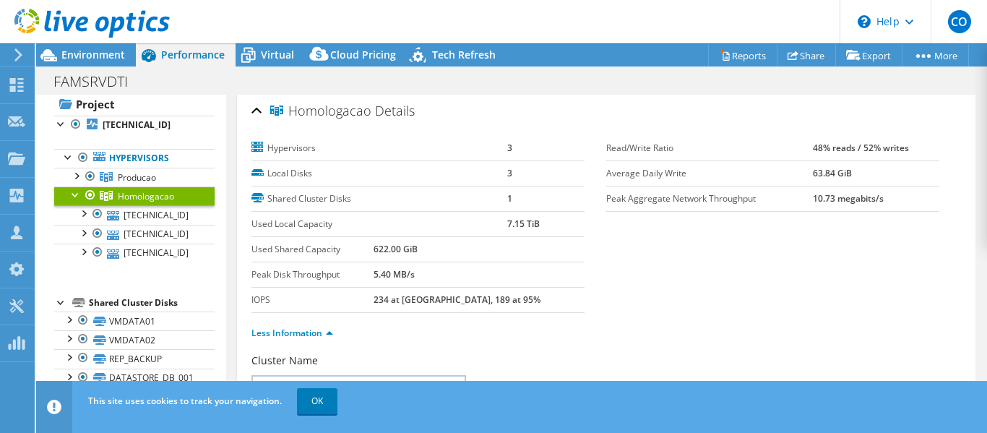
scroll to position [0, 0]
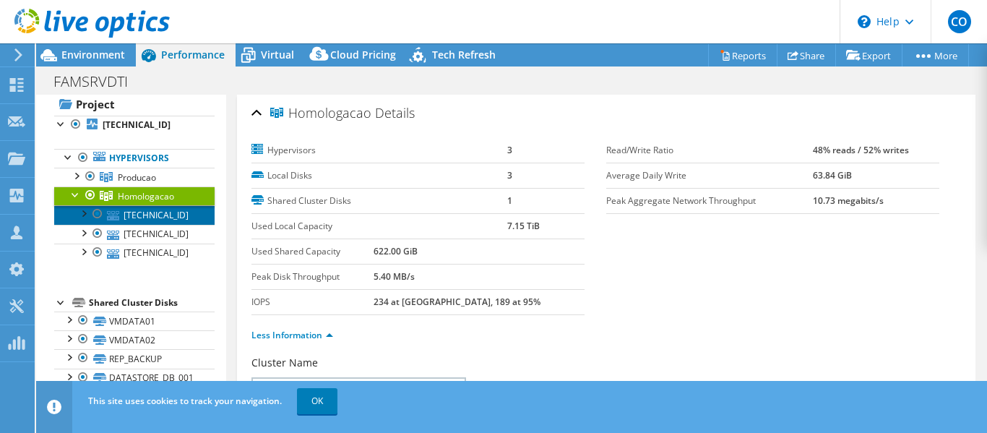
click at [142, 219] on link "[TECHNICAL_ID]" at bounding box center [134, 214] width 160 height 19
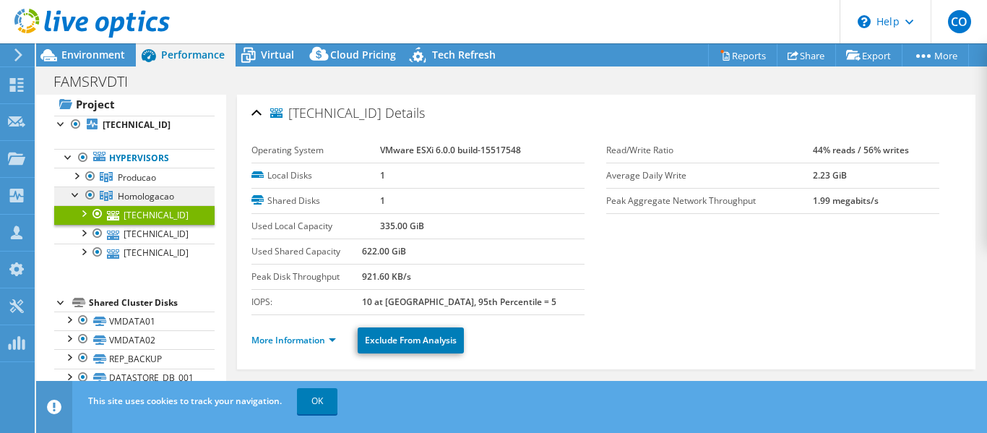
click at [156, 197] on span "Homologacao" at bounding box center [146, 196] width 56 height 12
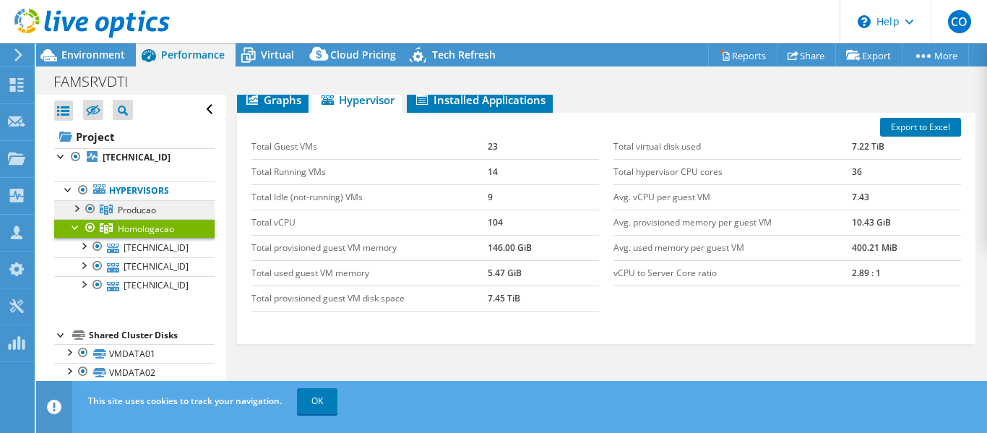
click at [152, 206] on span "Producao" at bounding box center [137, 210] width 38 height 12
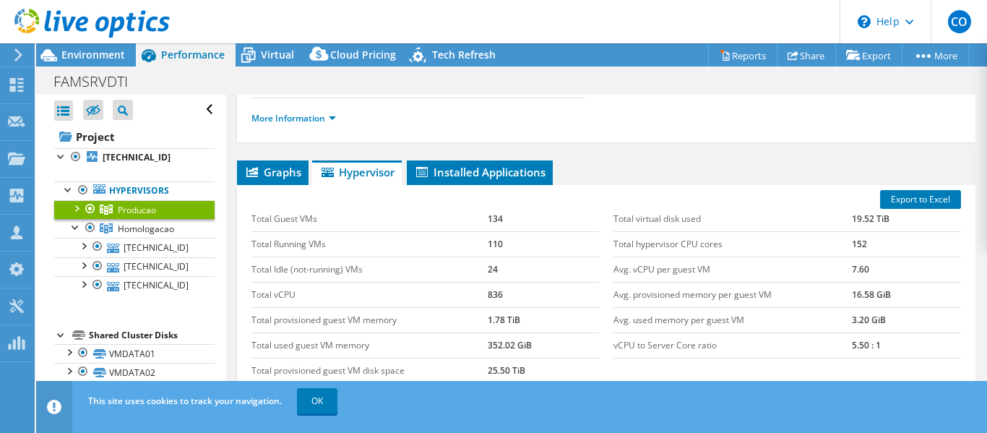
scroll to position [289, 0]
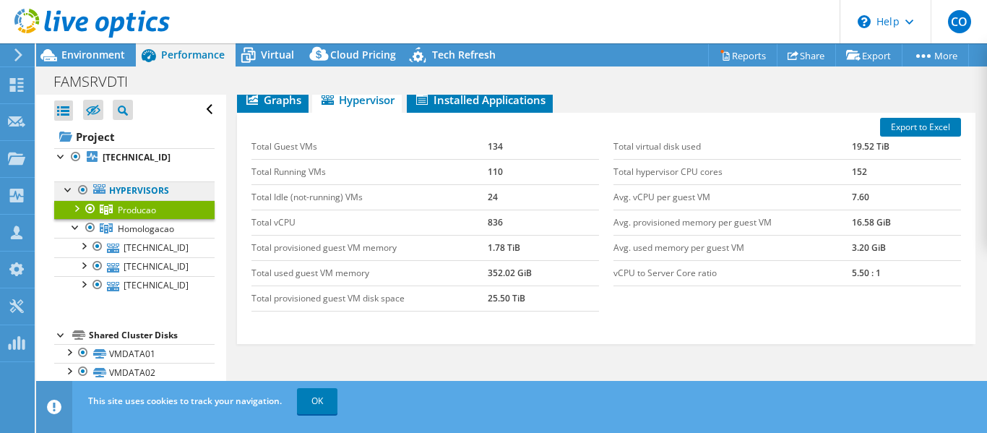
click at [158, 188] on link "Hypervisors" at bounding box center [134, 190] width 160 height 19
click at [126, 190] on link "Hypervisors" at bounding box center [134, 190] width 160 height 19
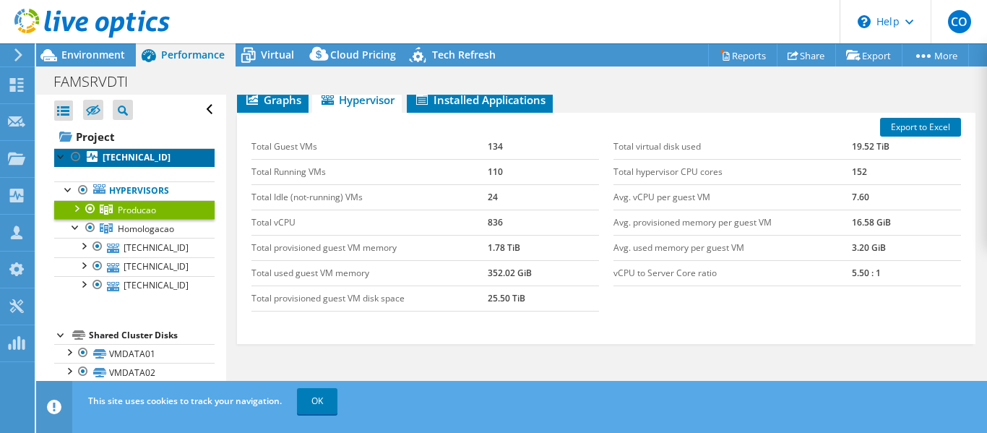
click at [125, 152] on b "[TECHNICAL_ID]" at bounding box center [137, 157] width 68 height 12
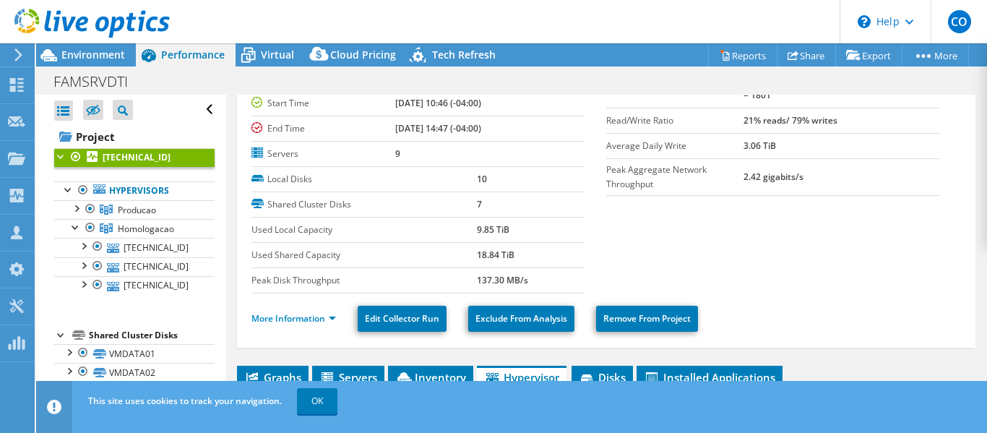
scroll to position [0, 0]
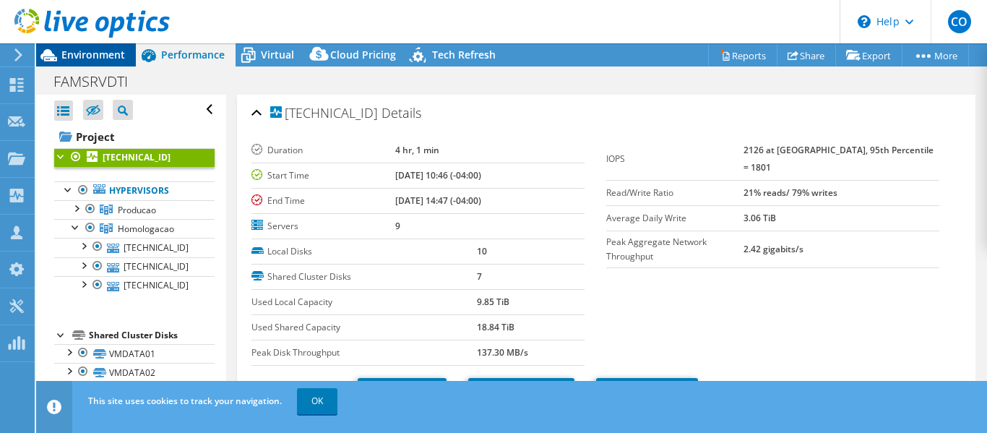
click at [105, 55] on span "Environment" at bounding box center [93, 55] width 64 height 14
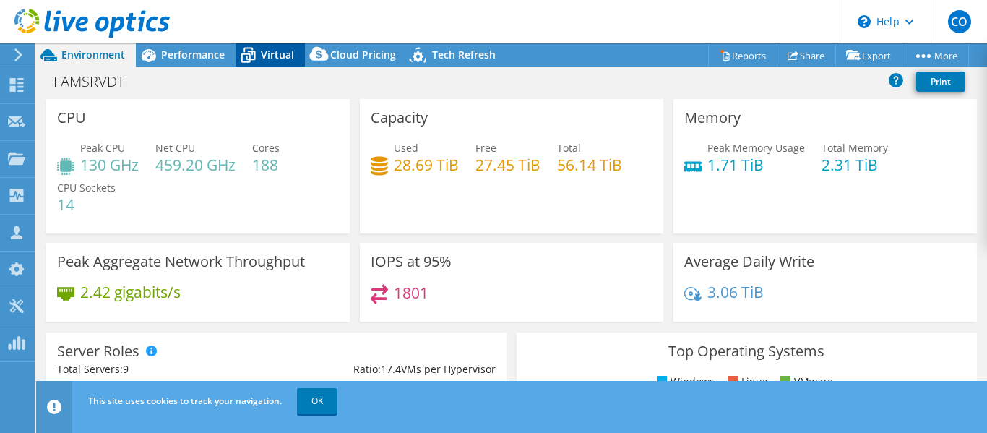
click at [272, 64] on div "Virtual" at bounding box center [270, 54] width 69 height 23
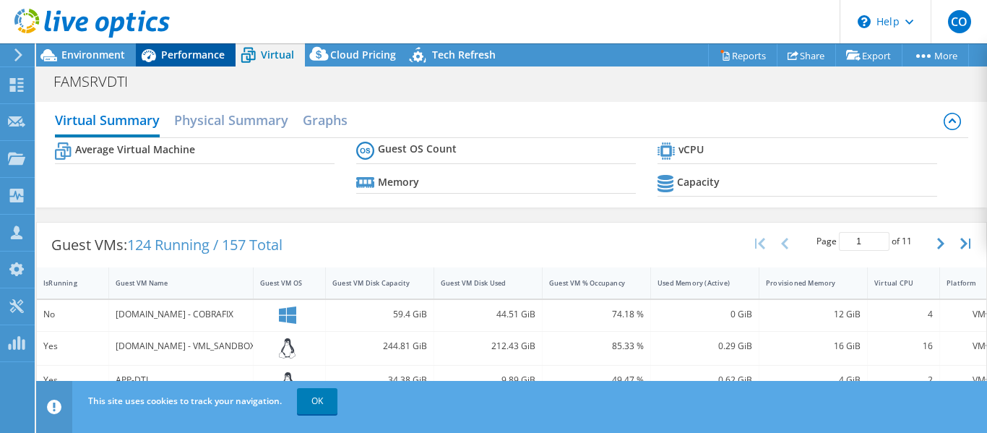
click at [190, 56] on span "Performance" at bounding box center [193, 55] width 64 height 14
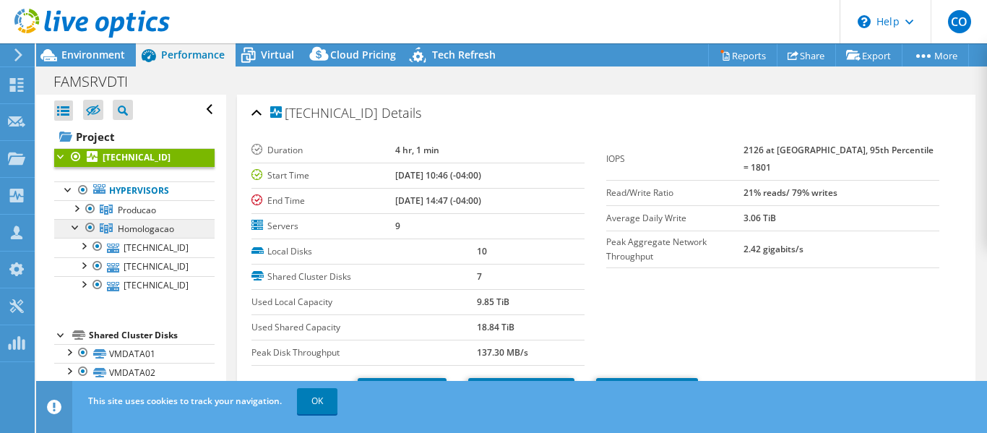
click at [142, 232] on span "Homologacao" at bounding box center [146, 229] width 56 height 12
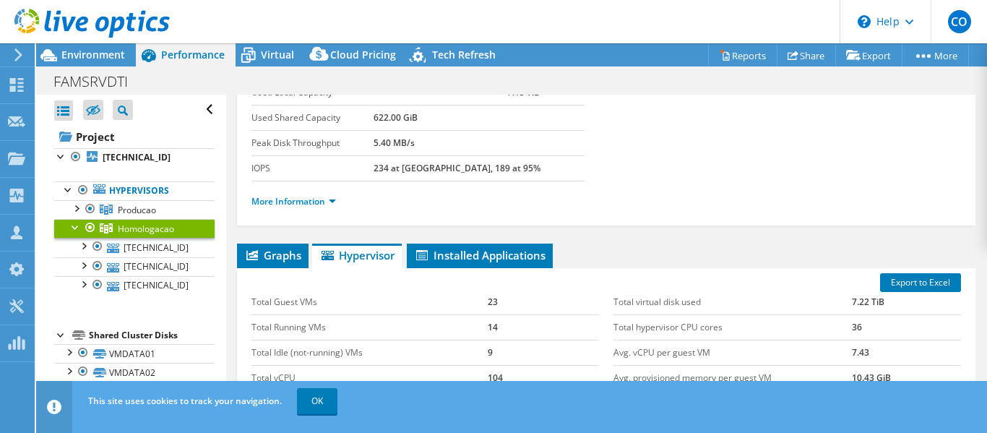
scroll to position [145, 0]
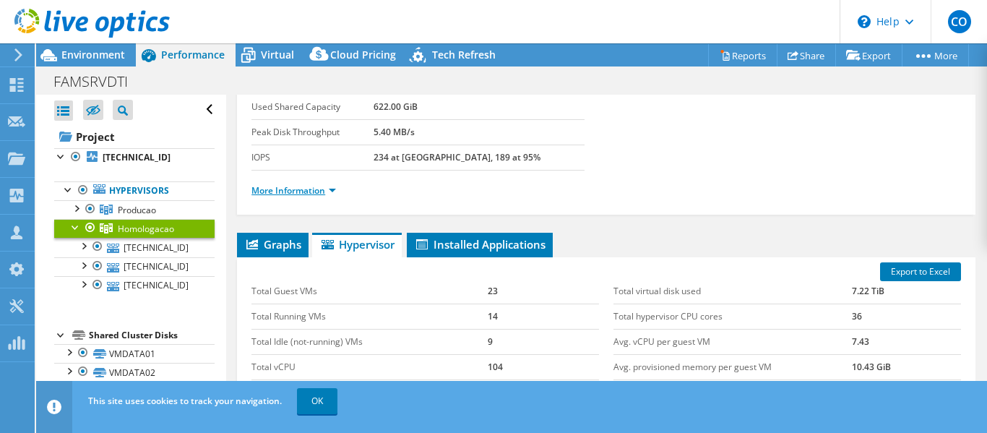
click at [298, 189] on link "More Information" at bounding box center [293, 190] width 85 height 12
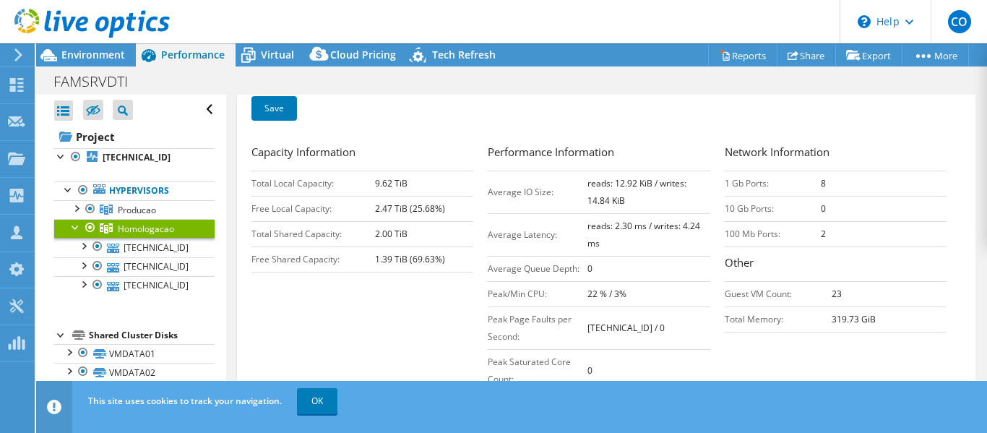
scroll to position [361, 0]
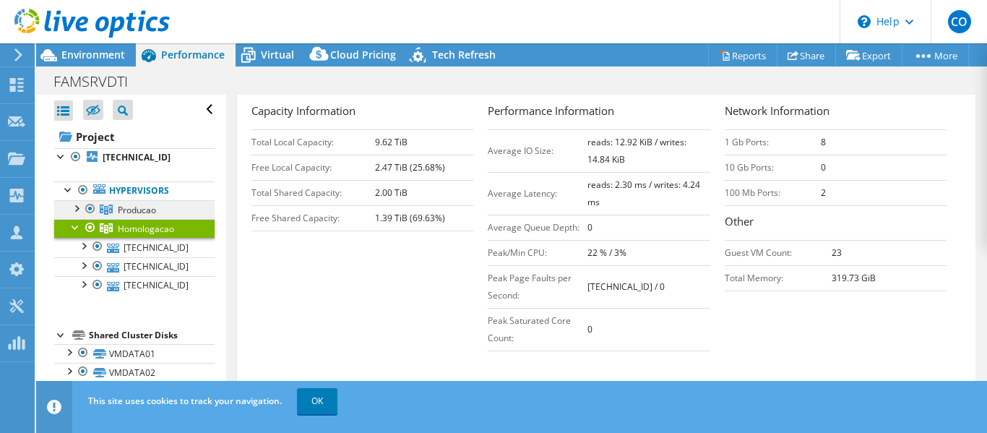
click at [134, 212] on span "Producao" at bounding box center [137, 210] width 38 height 12
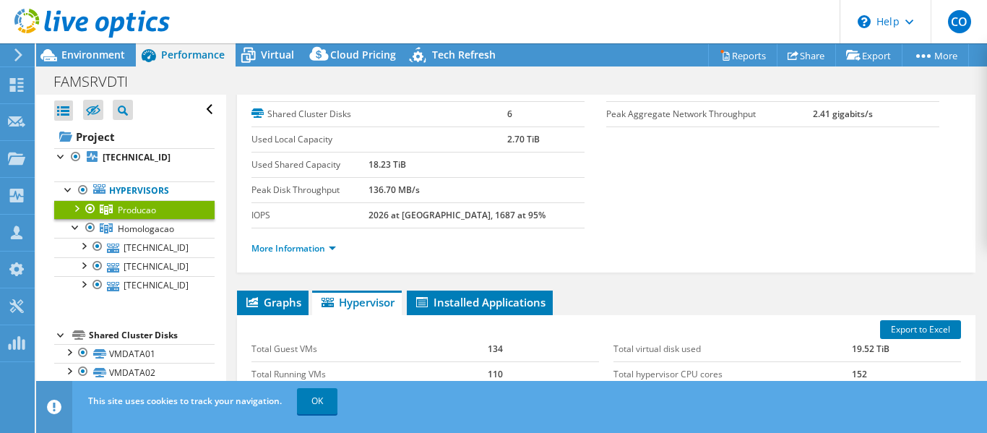
scroll to position [217, 0]
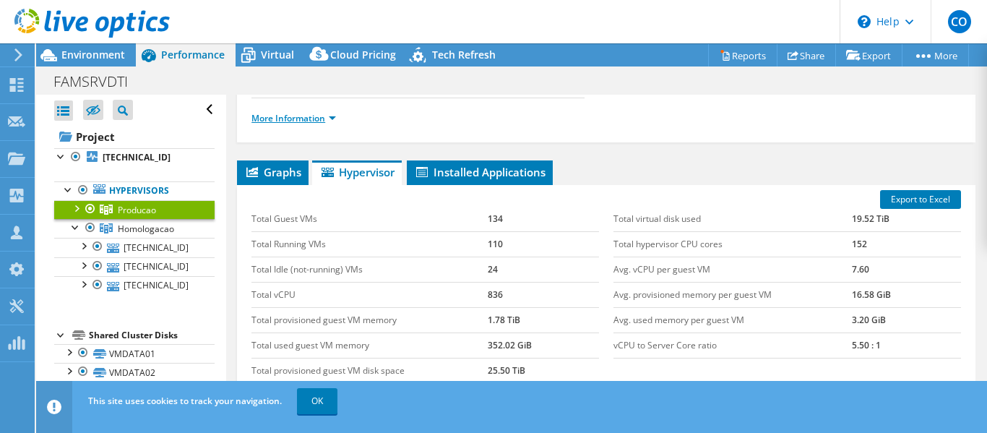
click at [310, 117] on link "More Information" at bounding box center [293, 118] width 85 height 12
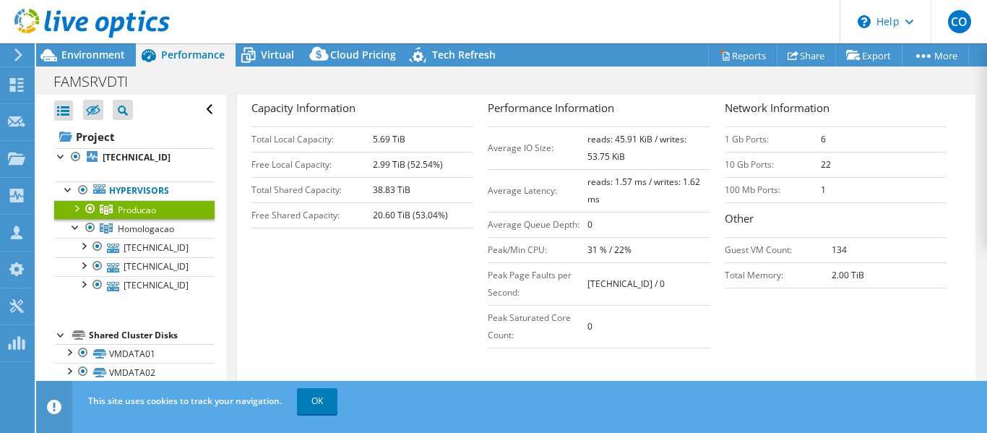
scroll to position [289, 0]
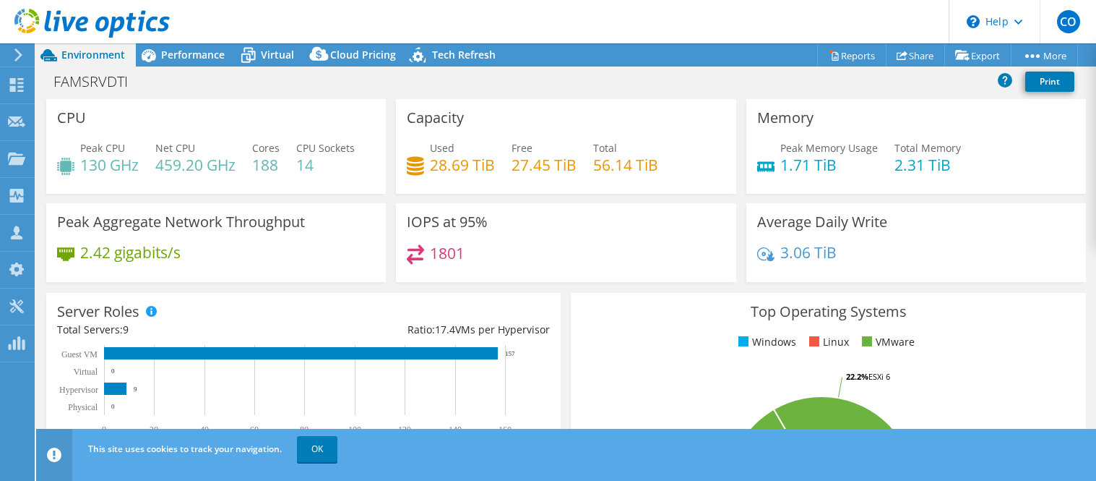
select select "USD"
